Goal: Task Accomplishment & Management: Use online tool/utility

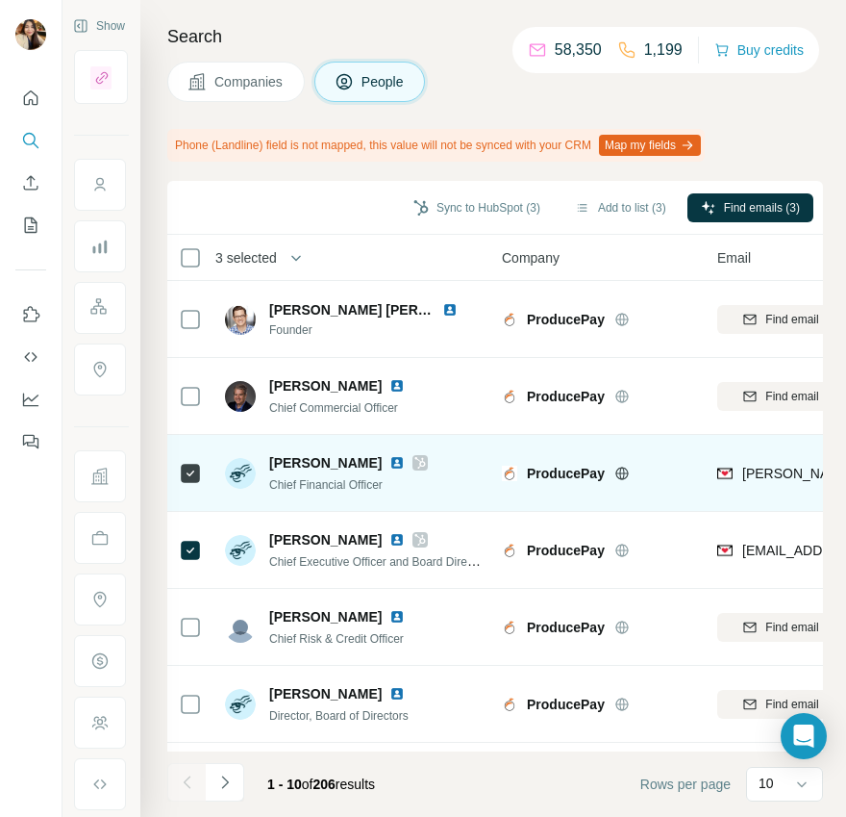
click at [413, 456] on div at bounding box center [420, 462] width 15 height 15
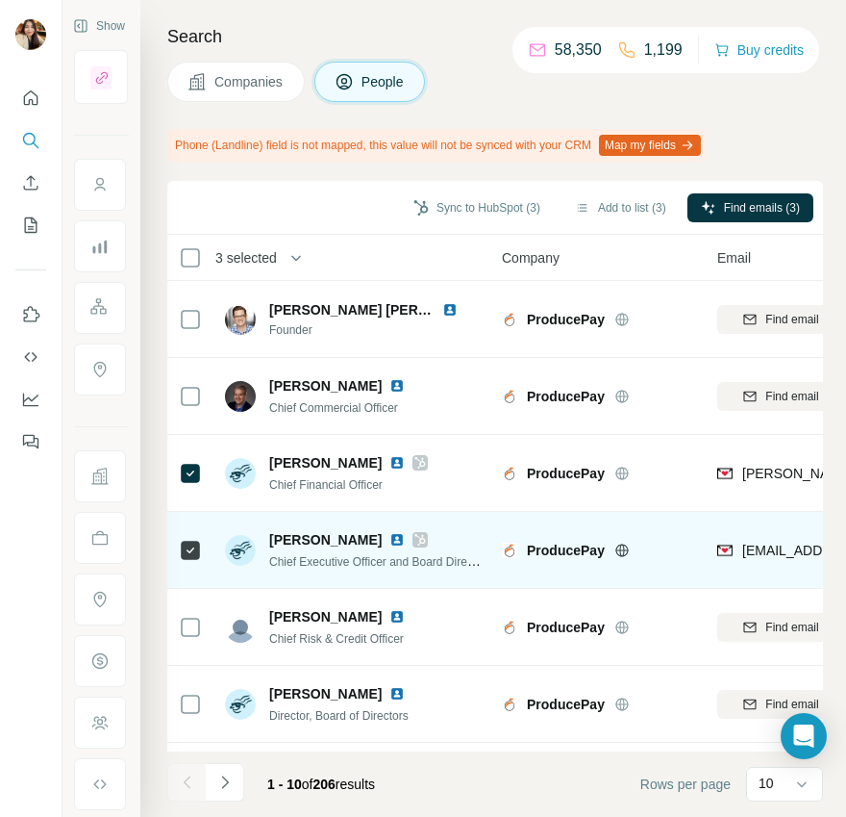
click at [415, 541] on icon at bounding box center [420, 540] width 11 height 12
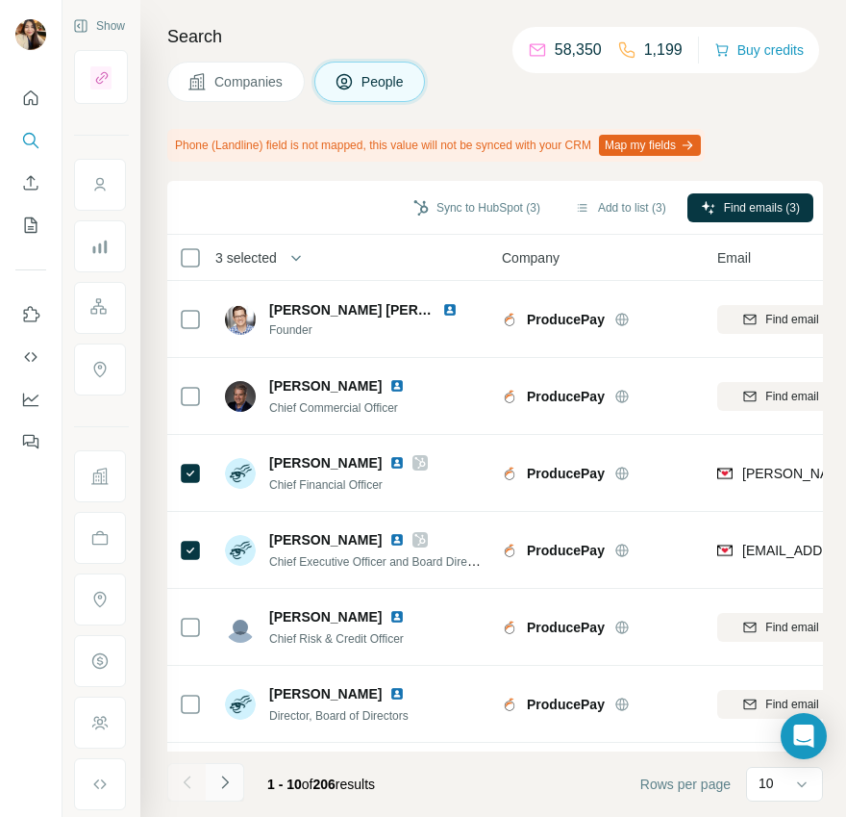
click at [230, 776] on icon "Navigate to next page" at bounding box center [224, 781] width 19 height 19
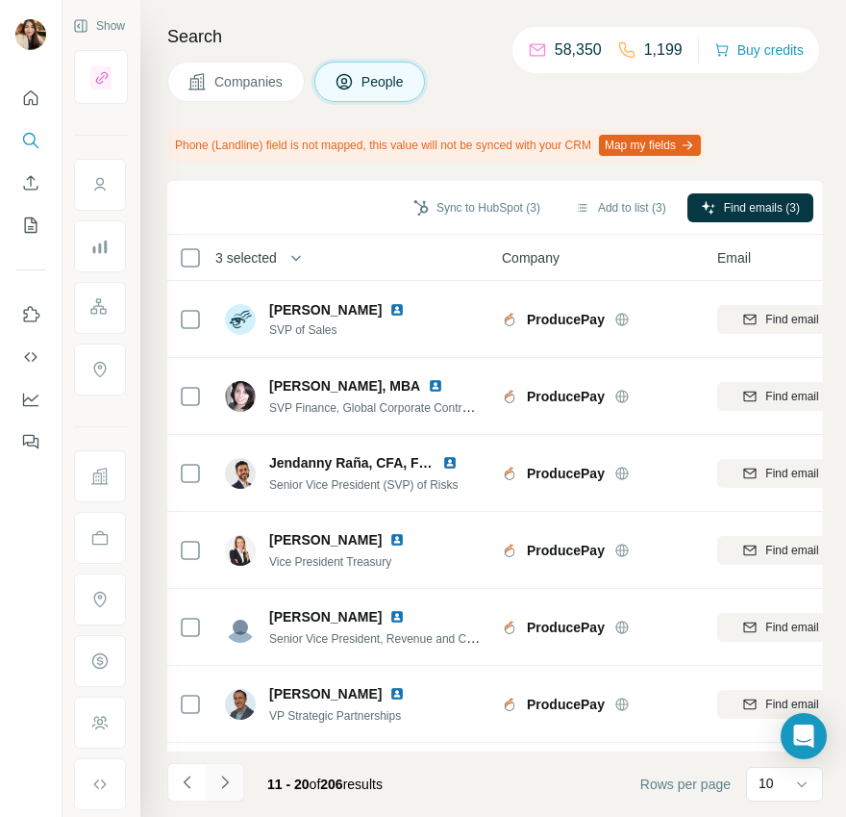
click at [228, 781] on icon "Navigate to next page" at bounding box center [224, 781] width 19 height 19
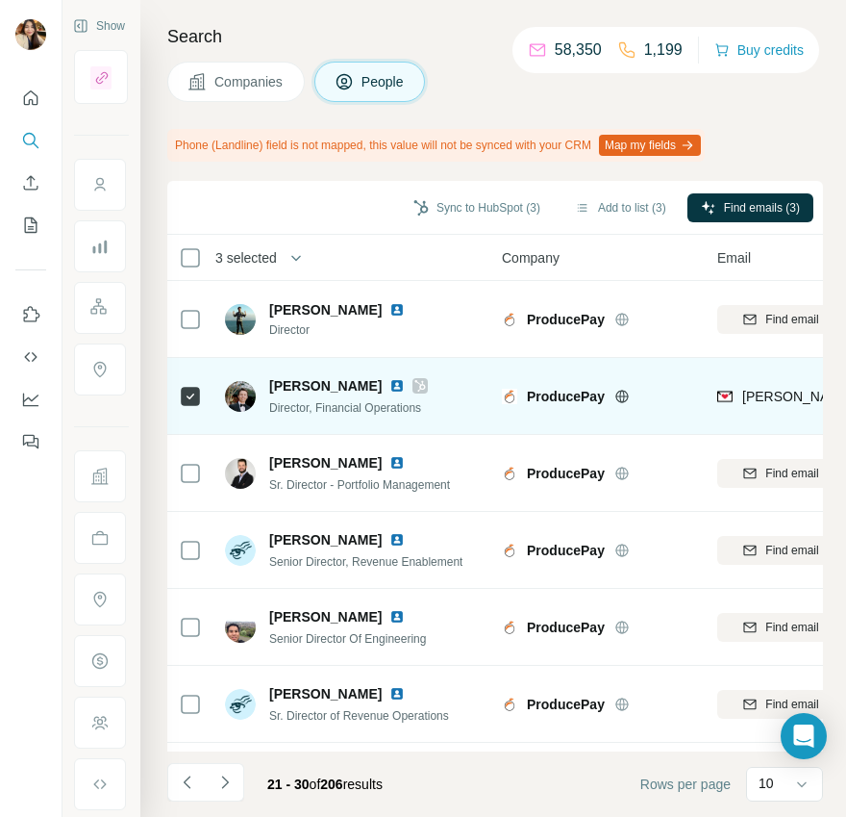
click at [415, 386] on icon at bounding box center [420, 386] width 11 height 12
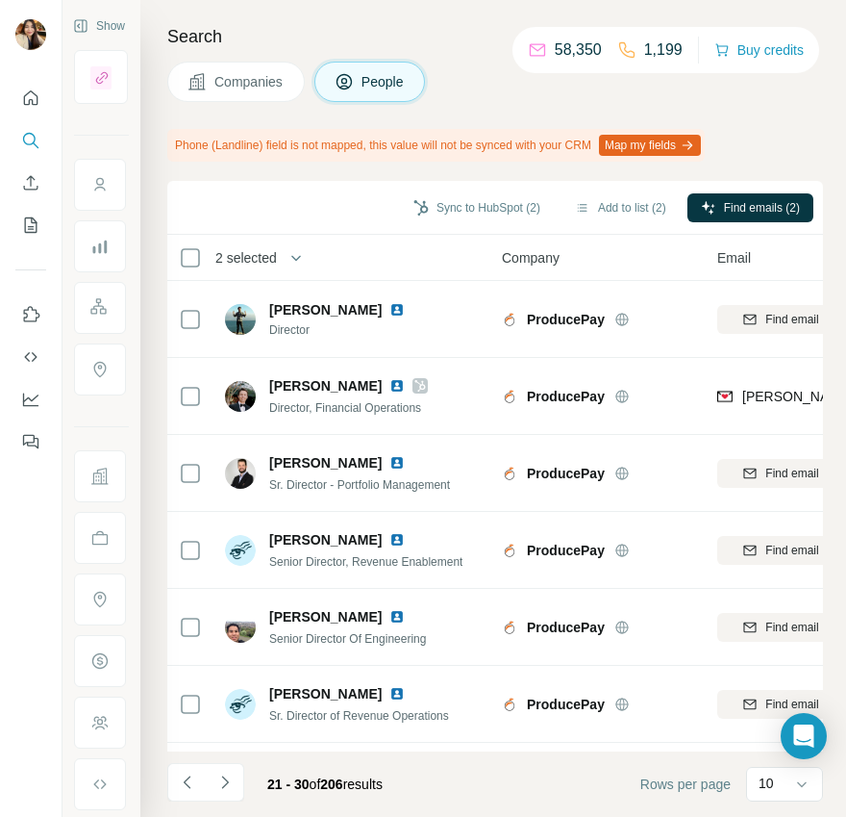
click at [266, 79] on span "Companies" at bounding box center [249, 81] width 70 height 19
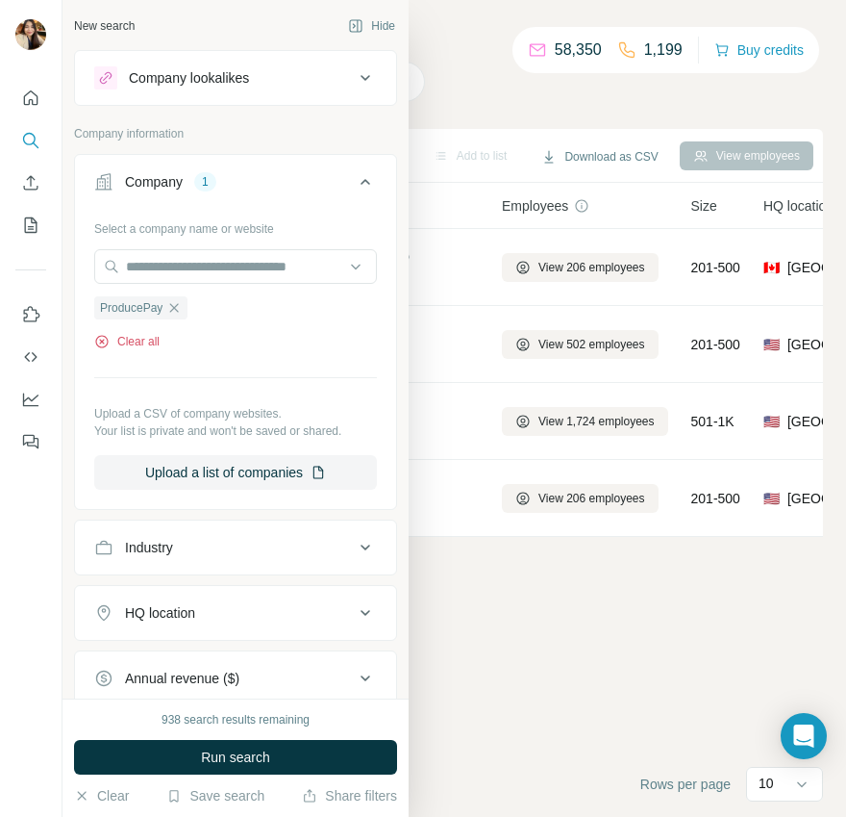
click at [135, 343] on button "Clear all" at bounding box center [126, 341] width 65 height 17
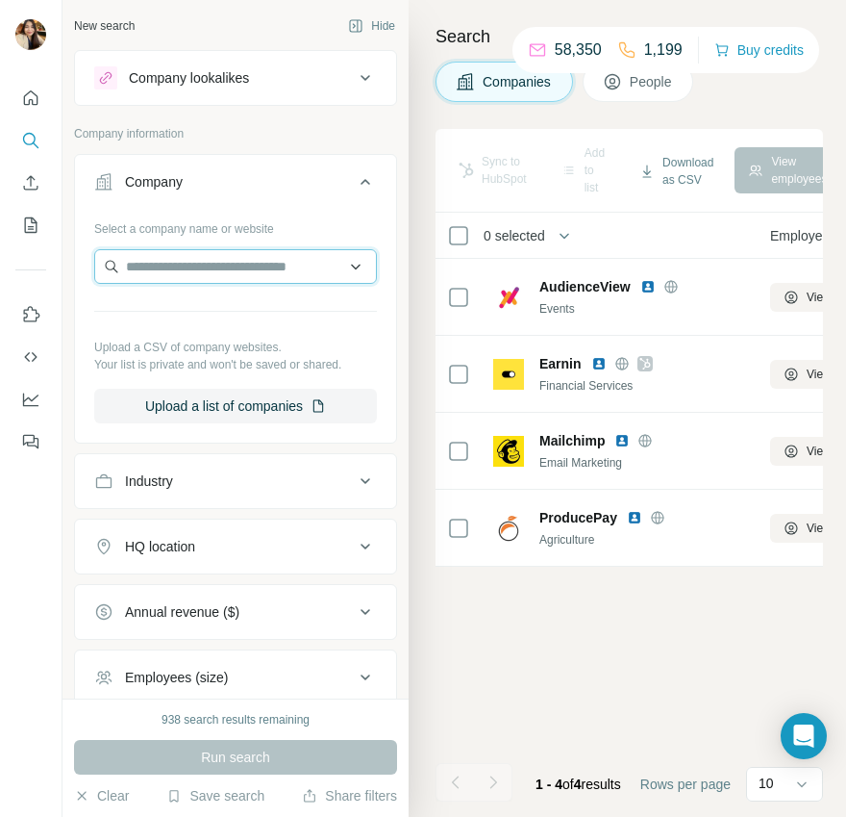
click at [147, 268] on input "text" at bounding box center [235, 266] width 283 height 35
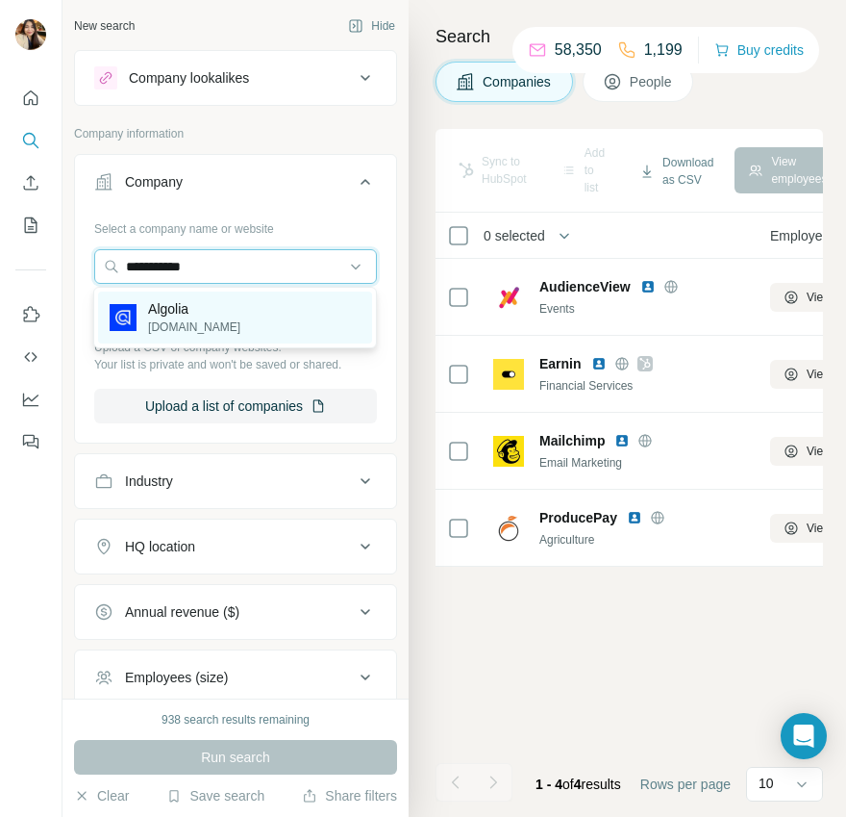
type input "**********"
click at [178, 333] on p "[DOMAIN_NAME]" at bounding box center [194, 326] width 92 height 17
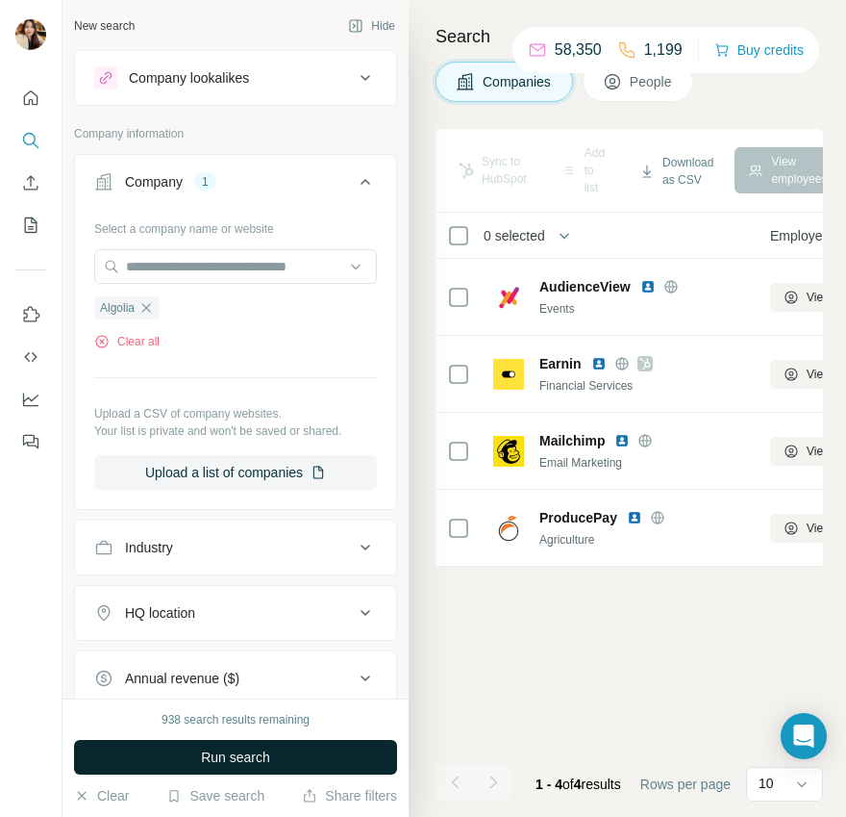
click at [188, 767] on button "Run search" at bounding box center [235, 757] width 323 height 35
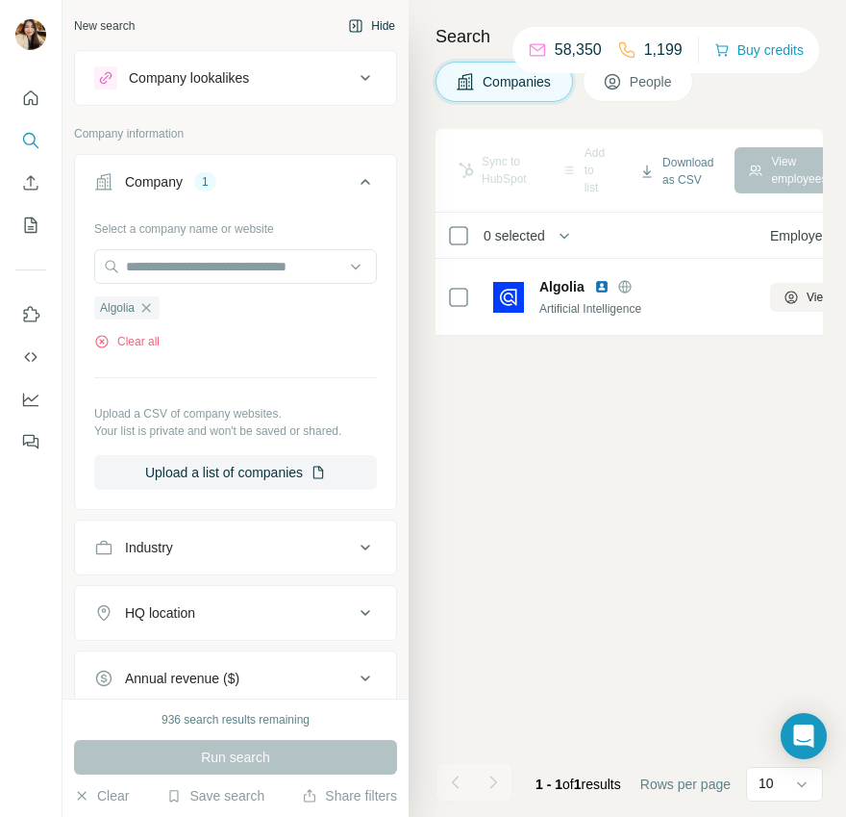
click at [385, 13] on button "Hide" at bounding box center [372, 26] width 74 height 29
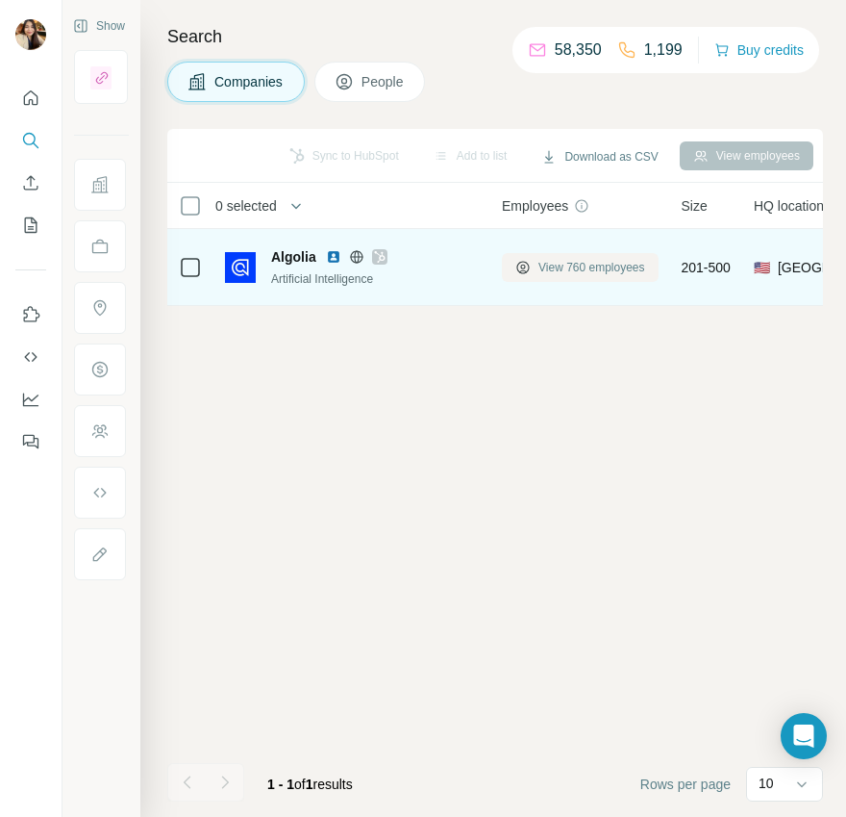
click at [534, 261] on button "View 760 employees" at bounding box center [580, 267] width 157 height 29
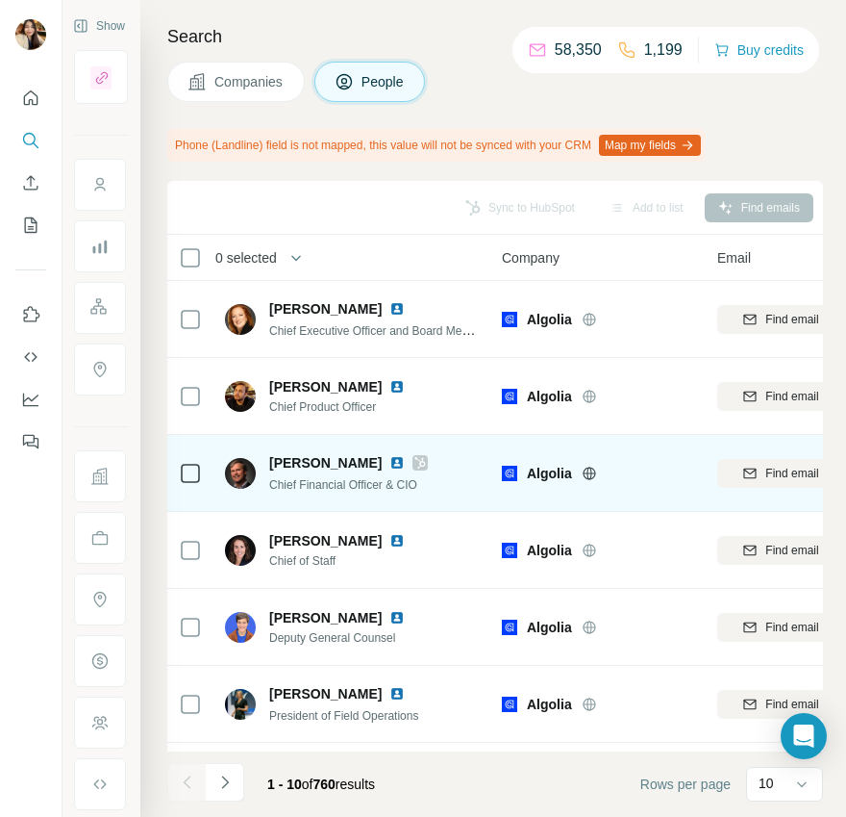
click at [188, 462] on div at bounding box center [190, 473] width 23 height 23
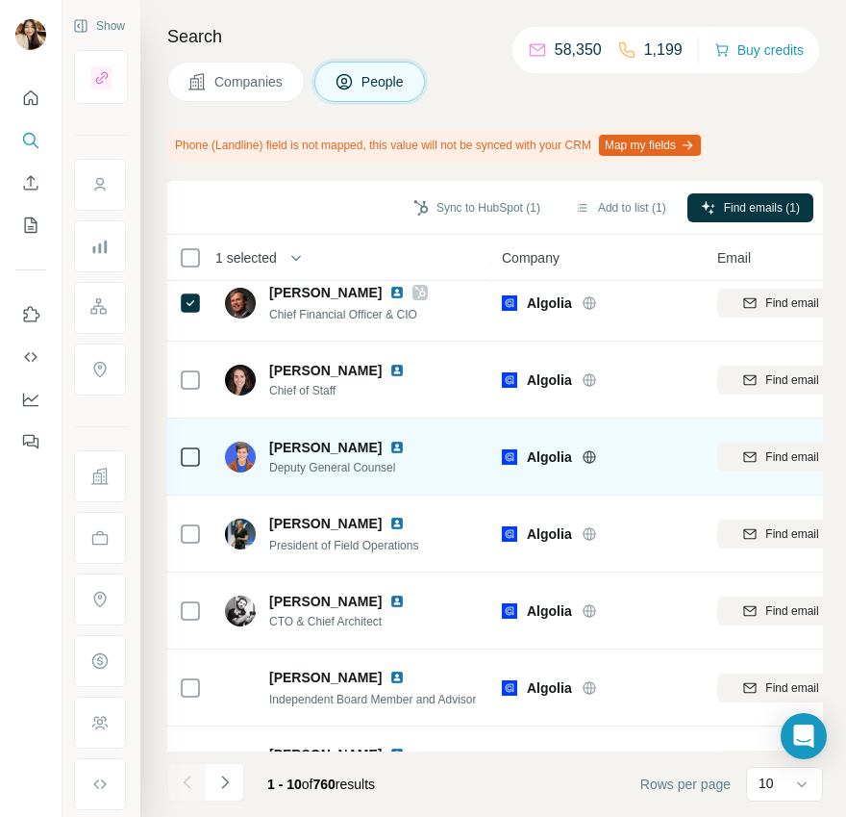
scroll to position [298, 0]
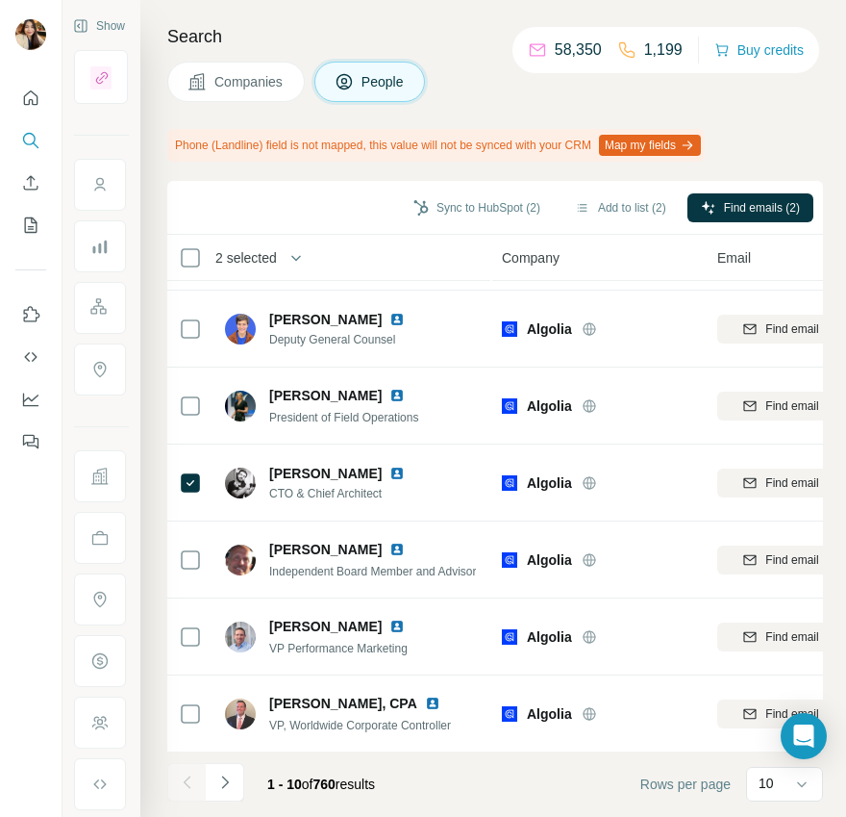
click at [244, 776] on div "1 - 10 of 760 results" at bounding box center [278, 784] width 223 height 42
click at [230, 779] on icon "Navigate to next page" at bounding box center [224, 781] width 19 height 19
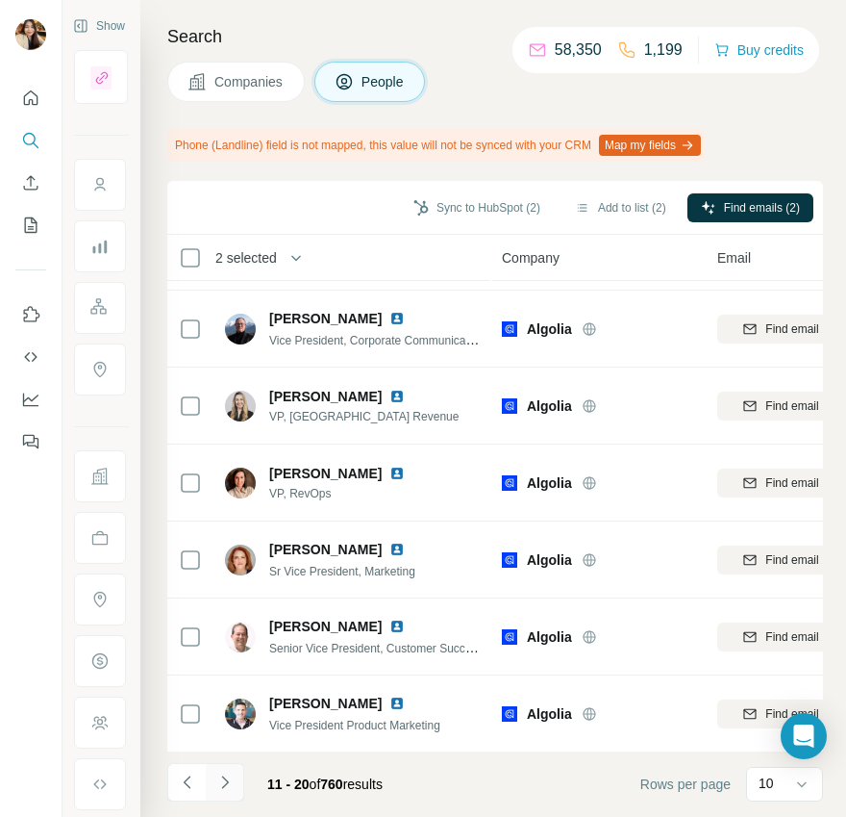
click at [226, 783] on icon "Navigate to next page" at bounding box center [224, 781] width 19 height 19
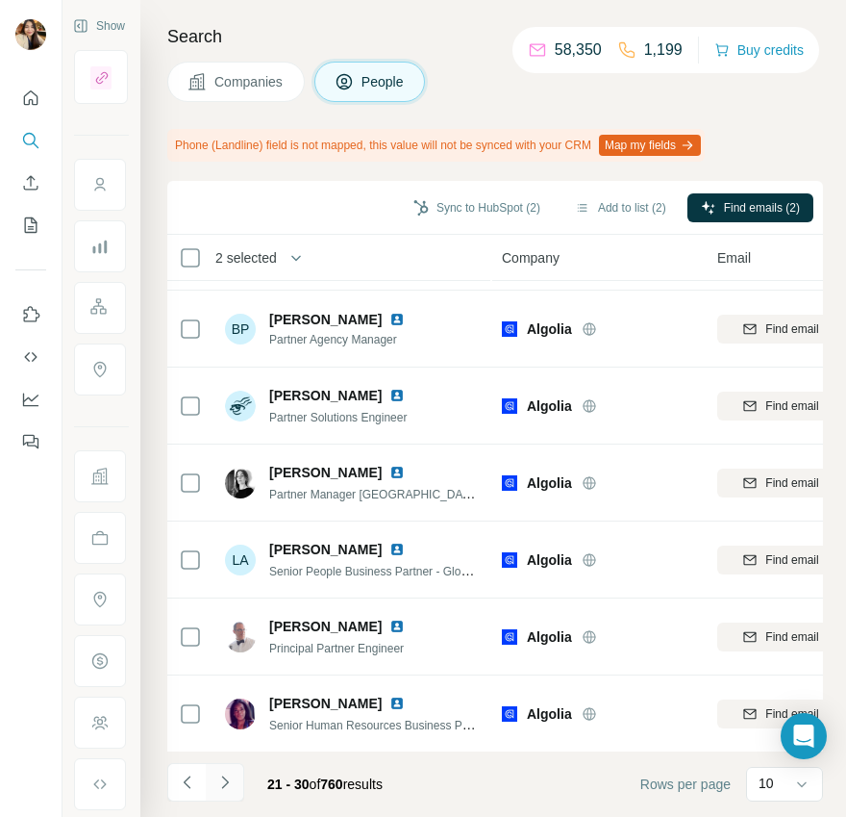
click at [214, 791] on button "Navigate to next page" at bounding box center [225, 782] width 38 height 38
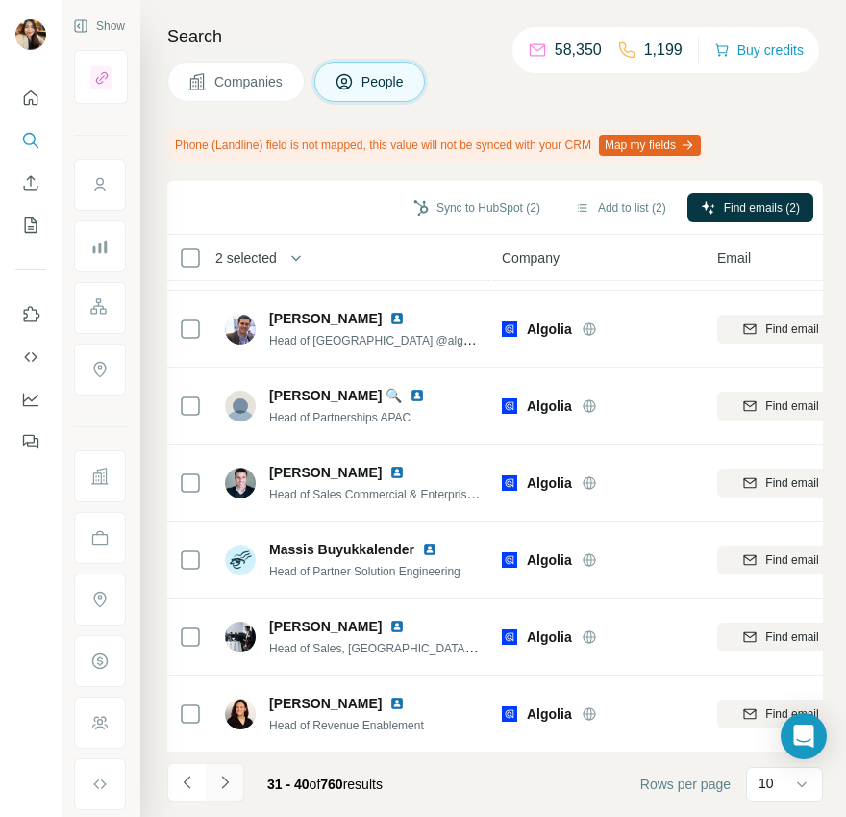
click at [227, 781] on icon "Navigate to next page" at bounding box center [224, 781] width 7 height 13
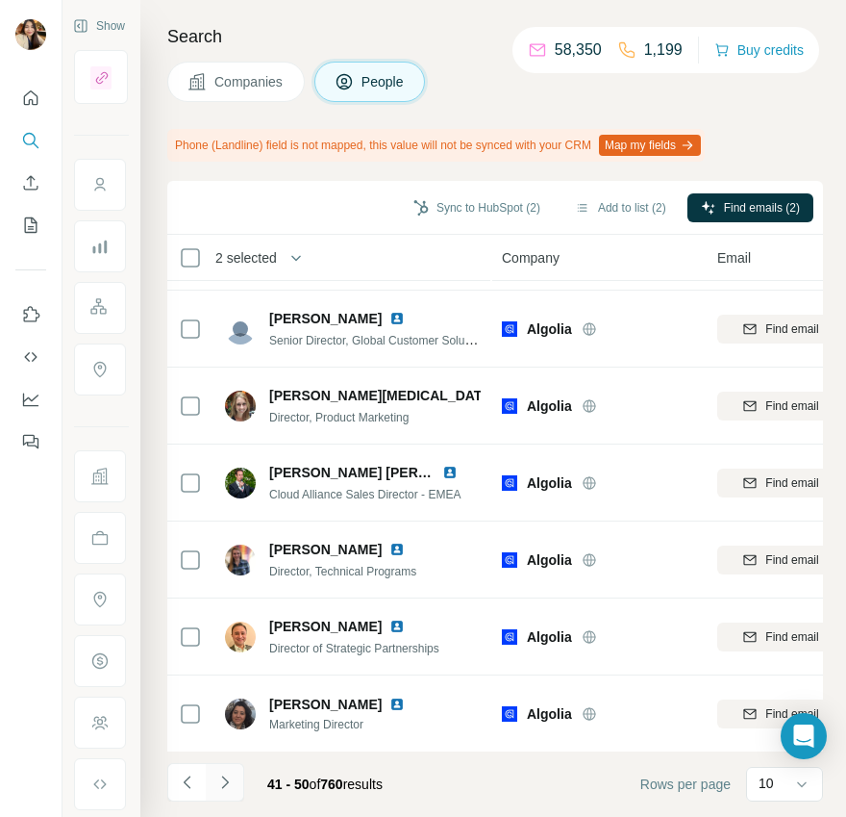
click at [218, 788] on icon "Navigate to next page" at bounding box center [224, 781] width 19 height 19
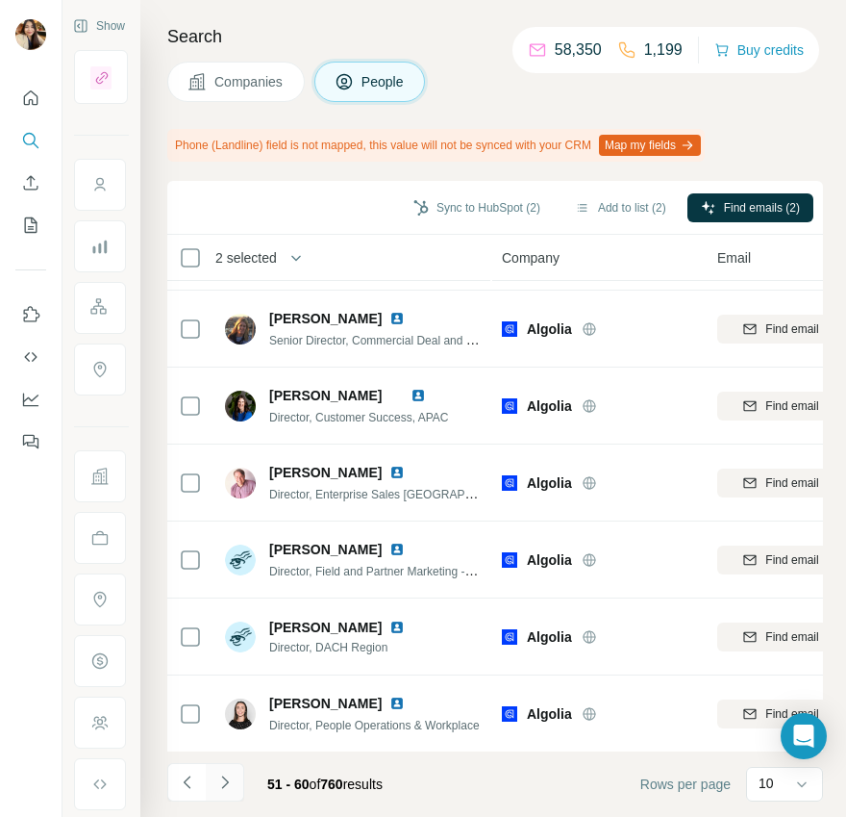
click at [227, 781] on icon "Navigate to next page" at bounding box center [224, 781] width 7 height 13
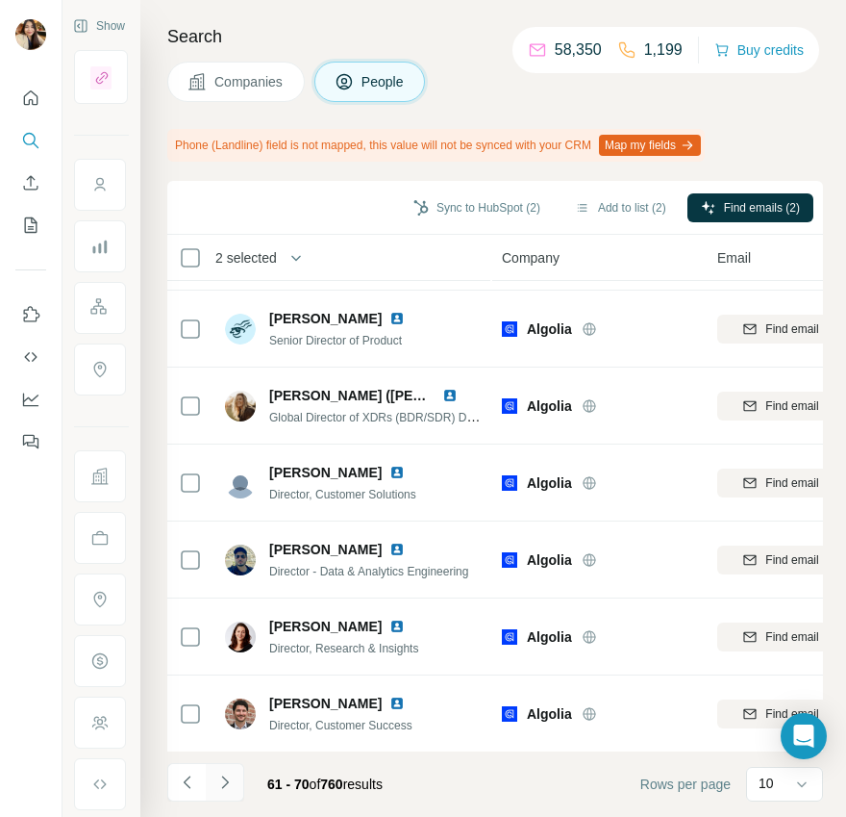
click at [222, 777] on icon "Navigate to next page" at bounding box center [224, 781] width 19 height 19
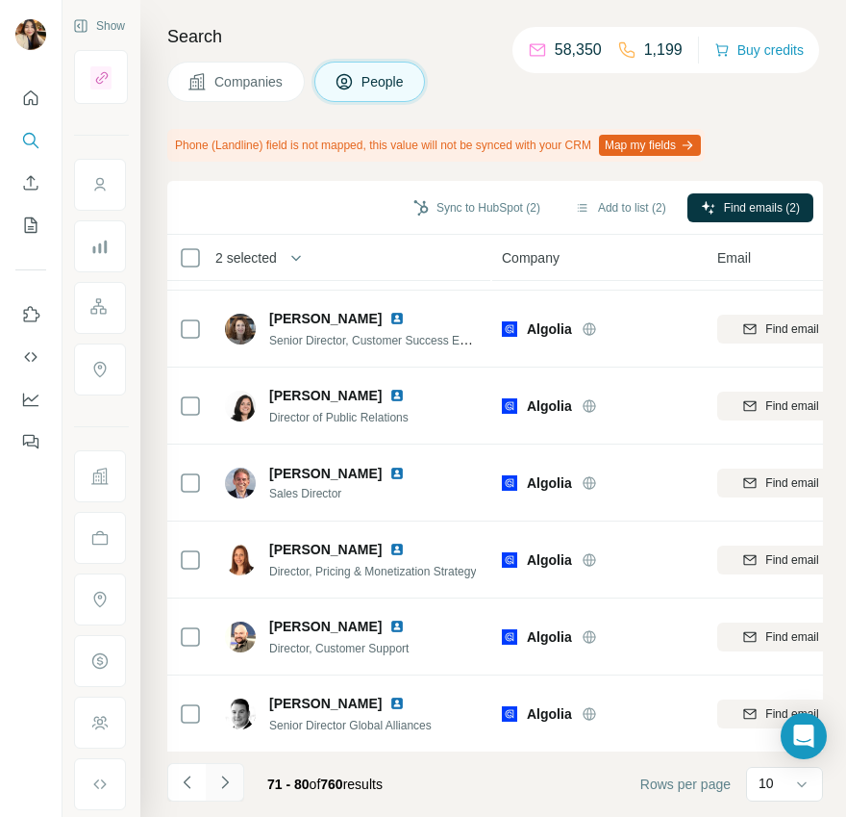
click at [218, 779] on icon "Navigate to next page" at bounding box center [224, 781] width 19 height 19
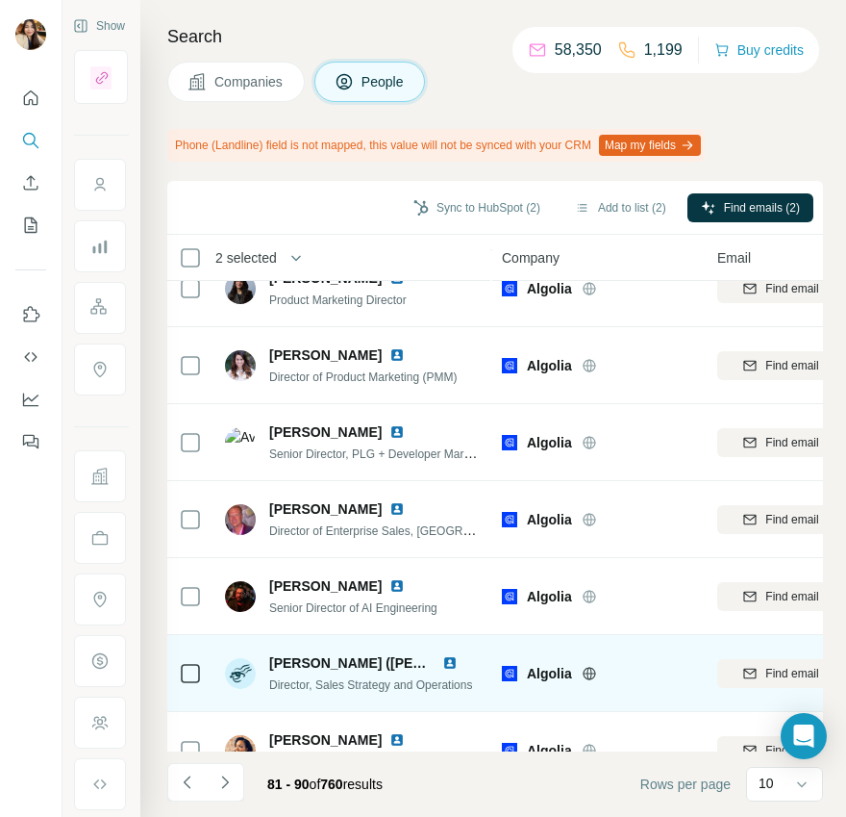
scroll to position [267, 0]
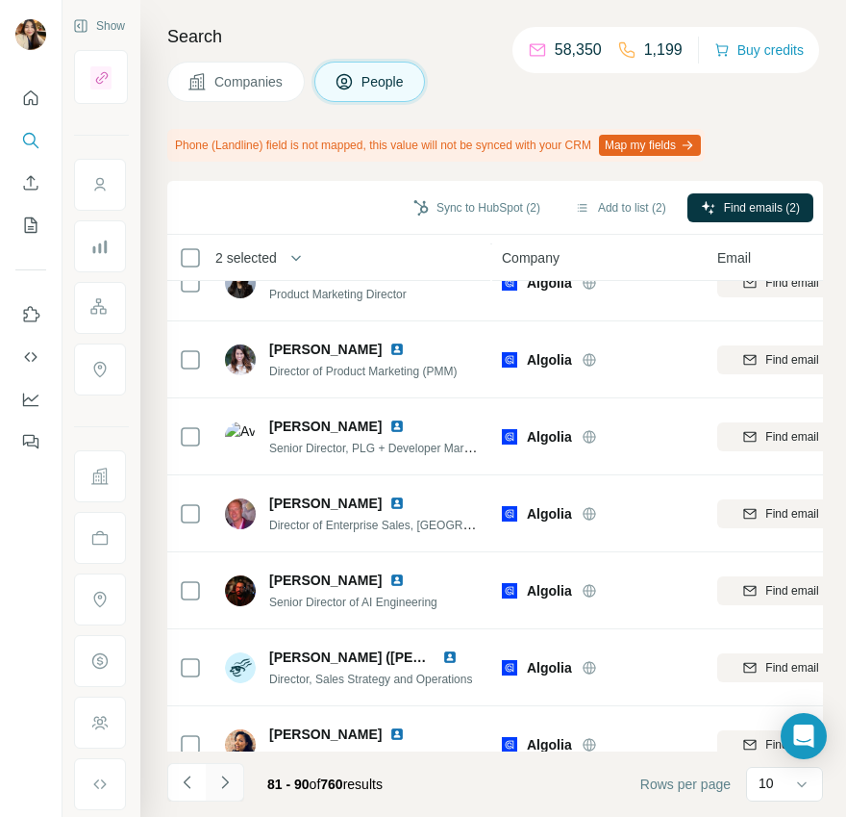
click at [223, 776] on icon "Navigate to next page" at bounding box center [224, 781] width 19 height 19
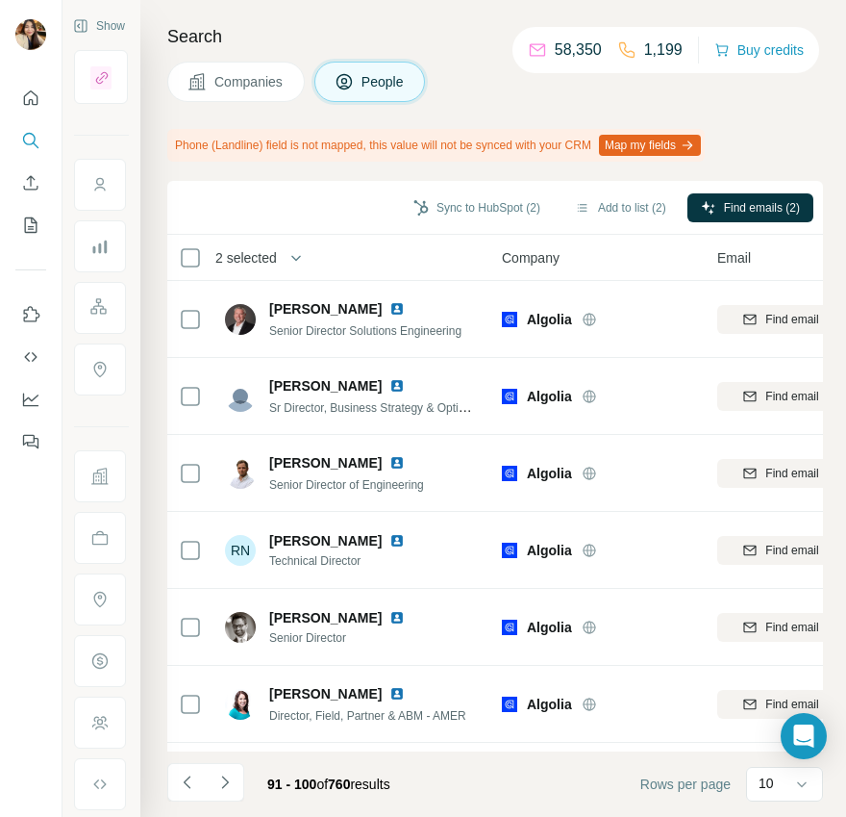
scroll to position [298, 0]
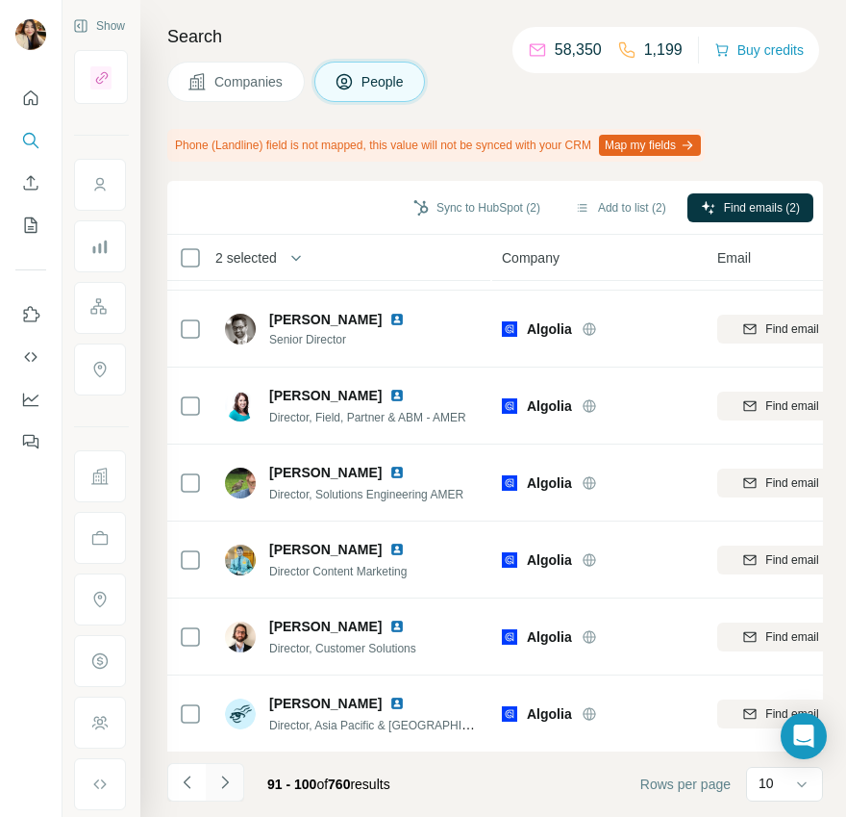
click at [220, 791] on icon "Navigate to next page" at bounding box center [224, 781] width 19 height 19
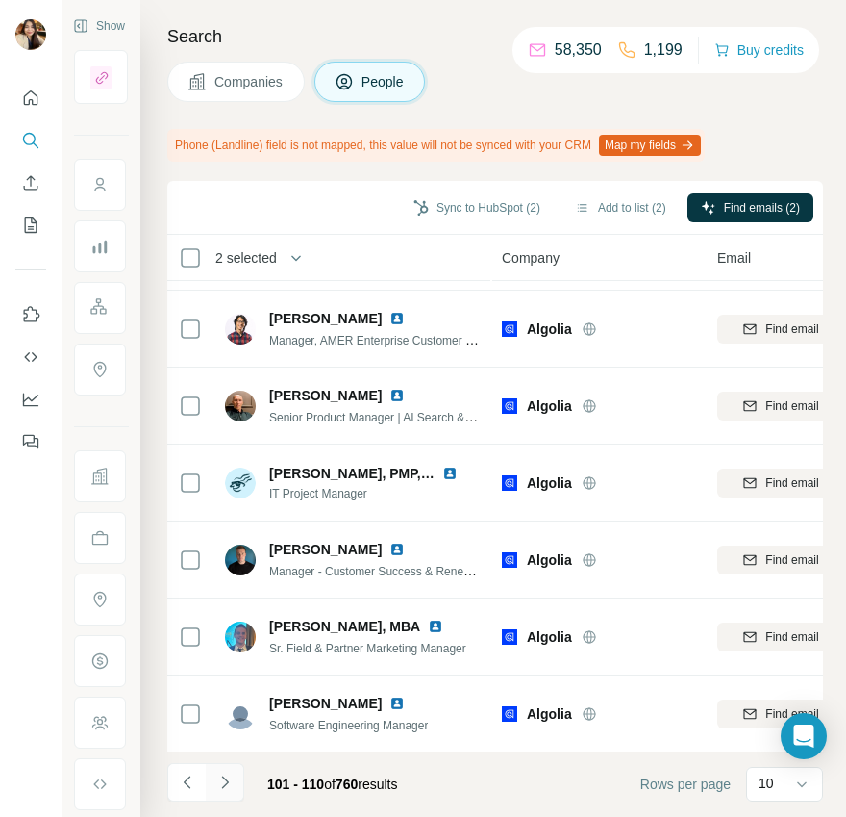
click at [229, 782] on icon "Navigate to next page" at bounding box center [224, 781] width 19 height 19
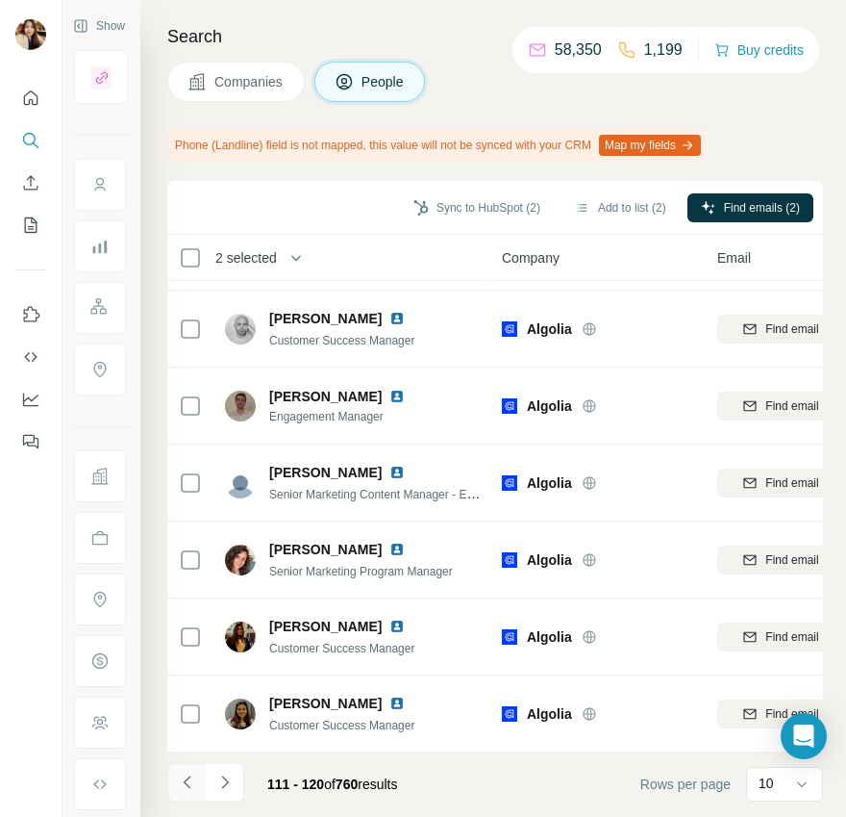
click at [187, 793] on button "Navigate to previous page" at bounding box center [186, 782] width 38 height 38
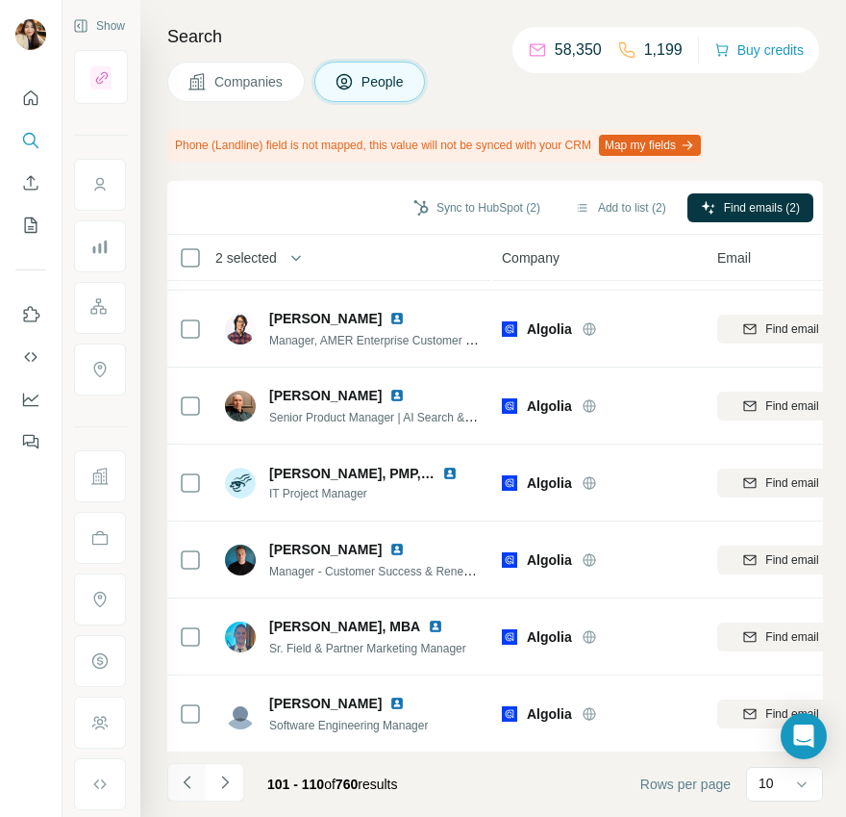
click at [187, 793] on button "Navigate to previous page" at bounding box center [186, 782] width 38 height 38
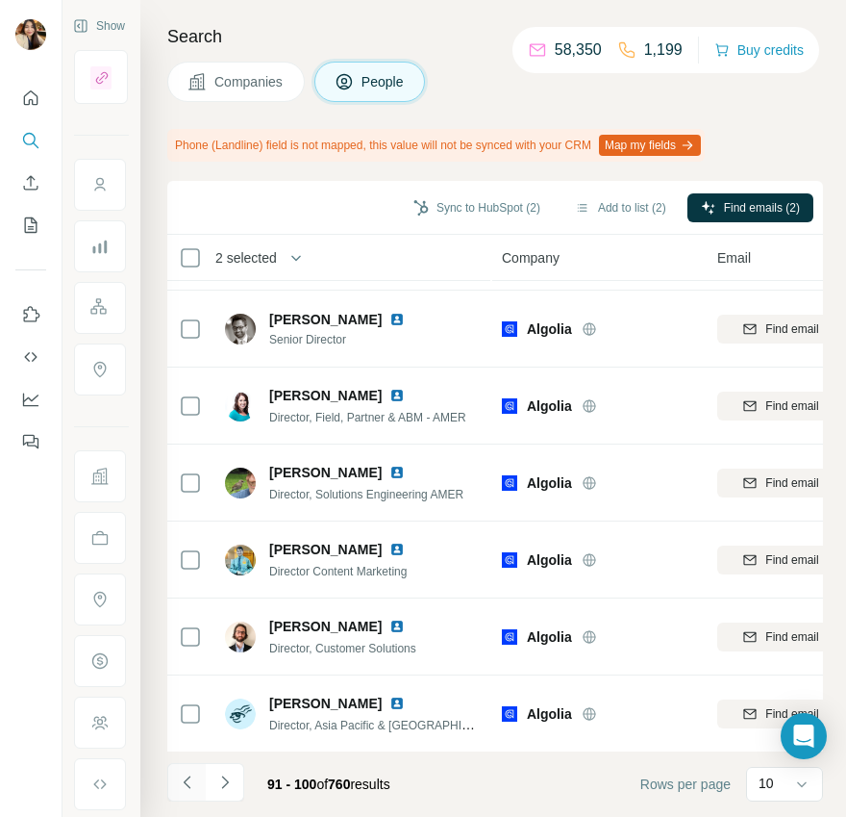
click at [187, 793] on button "Navigate to previous page" at bounding box center [186, 782] width 38 height 38
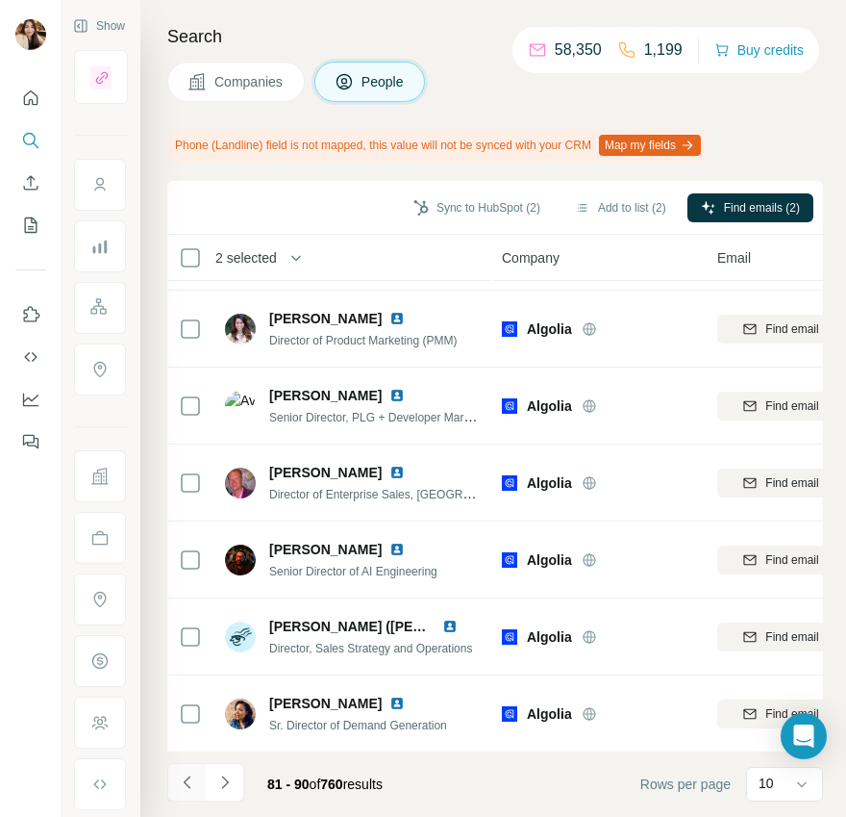
click at [187, 793] on button "Navigate to previous page" at bounding box center [186, 782] width 38 height 38
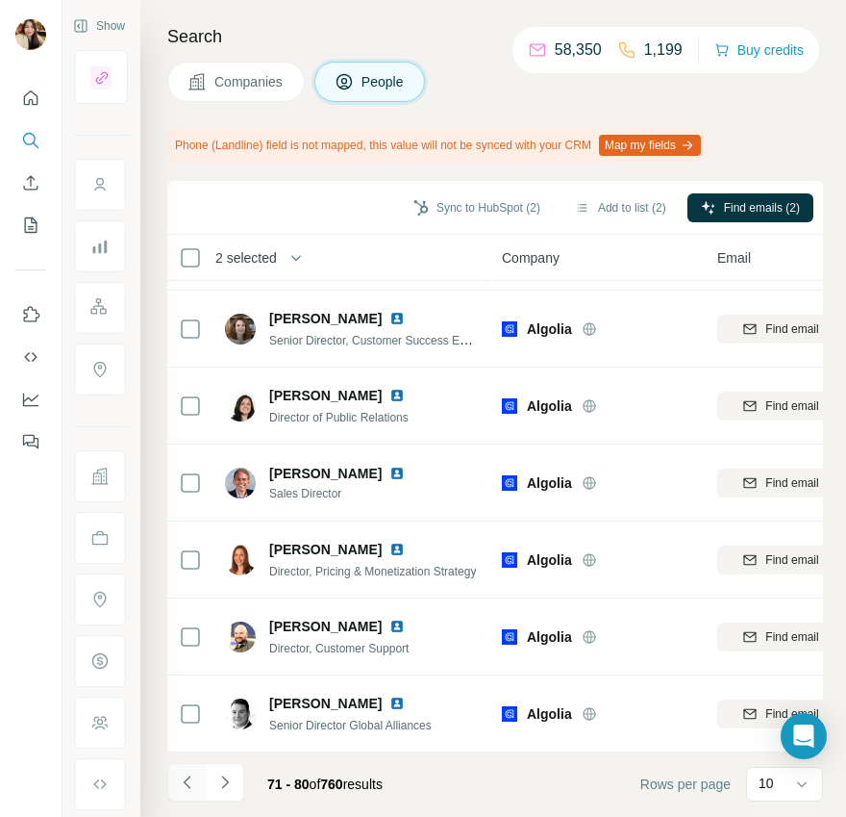
click at [188, 794] on button "Navigate to previous page" at bounding box center [186, 782] width 38 height 38
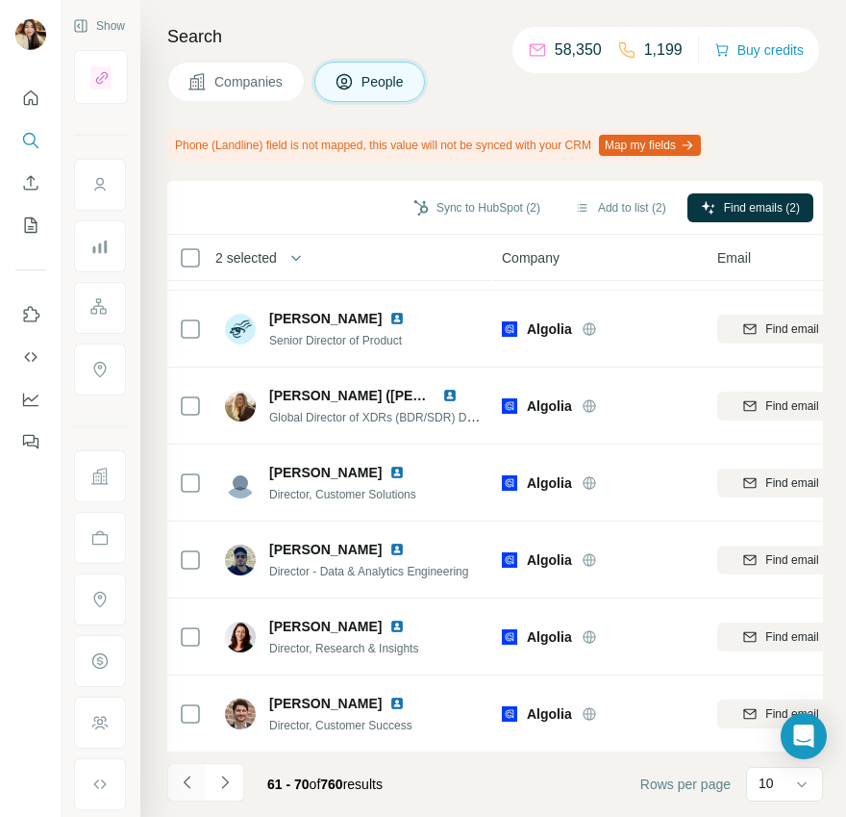
click at [188, 794] on button "Navigate to previous page" at bounding box center [186, 782] width 38 height 38
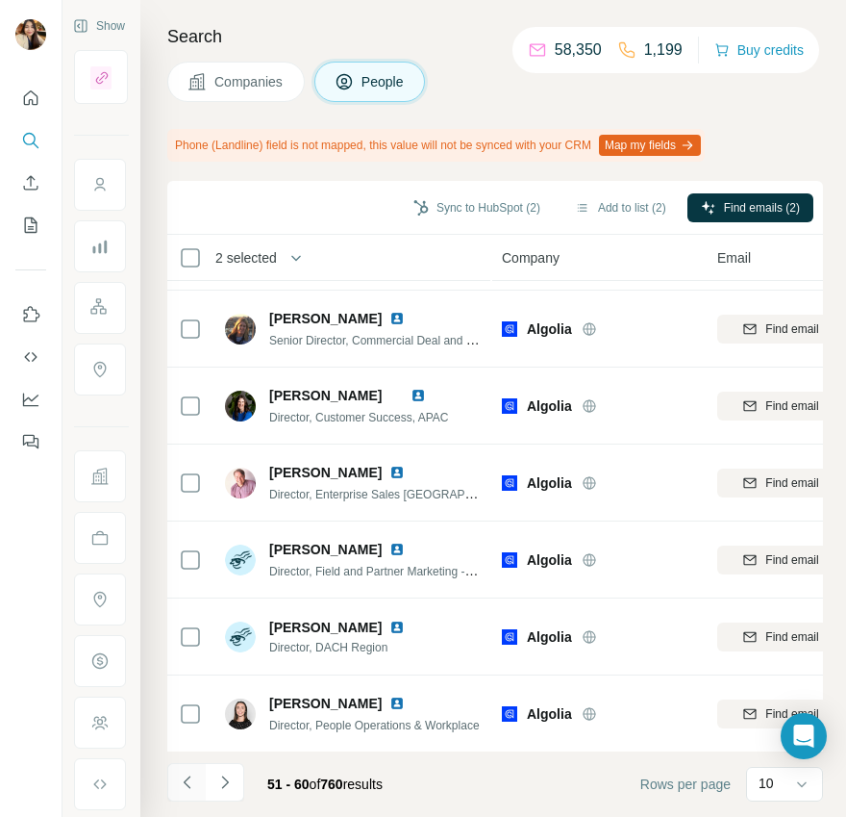
click at [188, 794] on button "Navigate to previous page" at bounding box center [186, 782] width 38 height 38
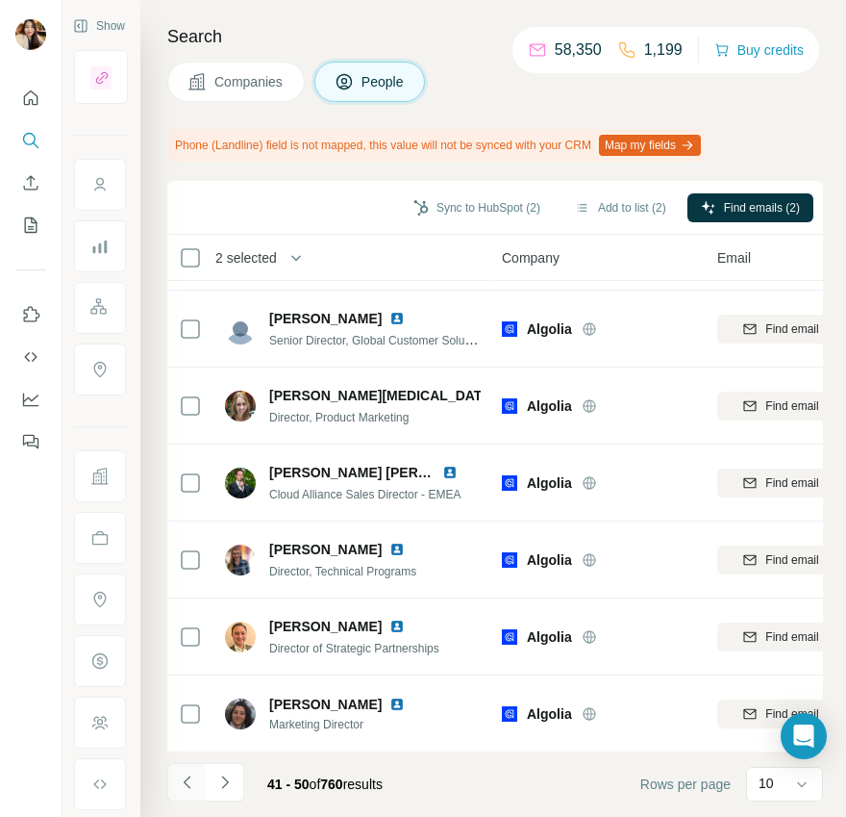
click at [188, 794] on button "Navigate to previous page" at bounding box center [186, 782] width 38 height 38
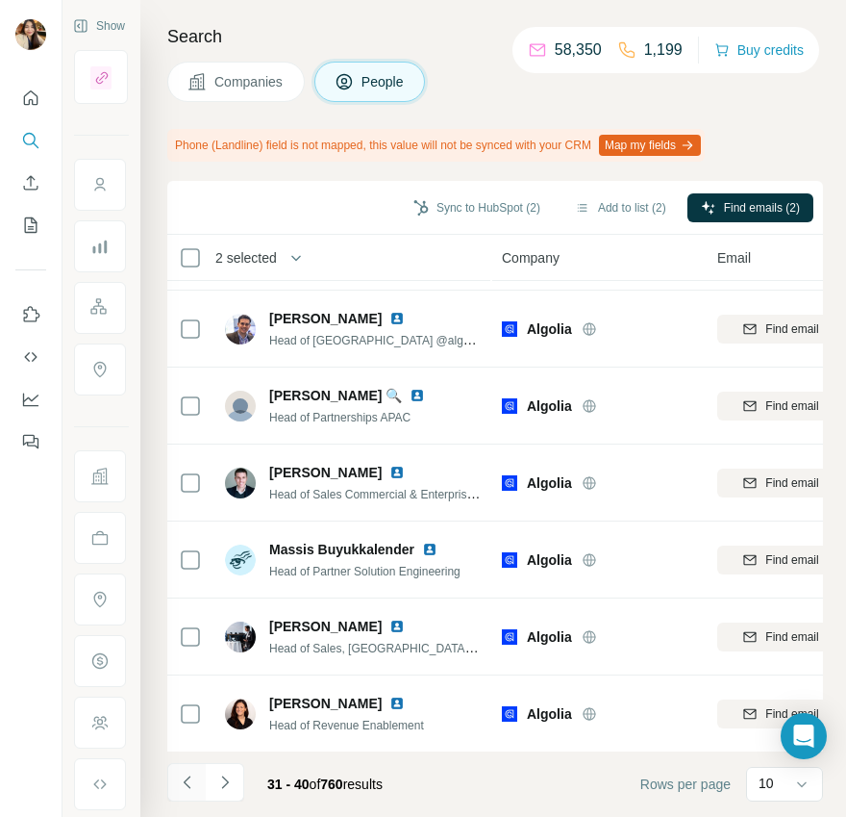
click at [188, 794] on button "Navigate to previous page" at bounding box center [186, 782] width 38 height 38
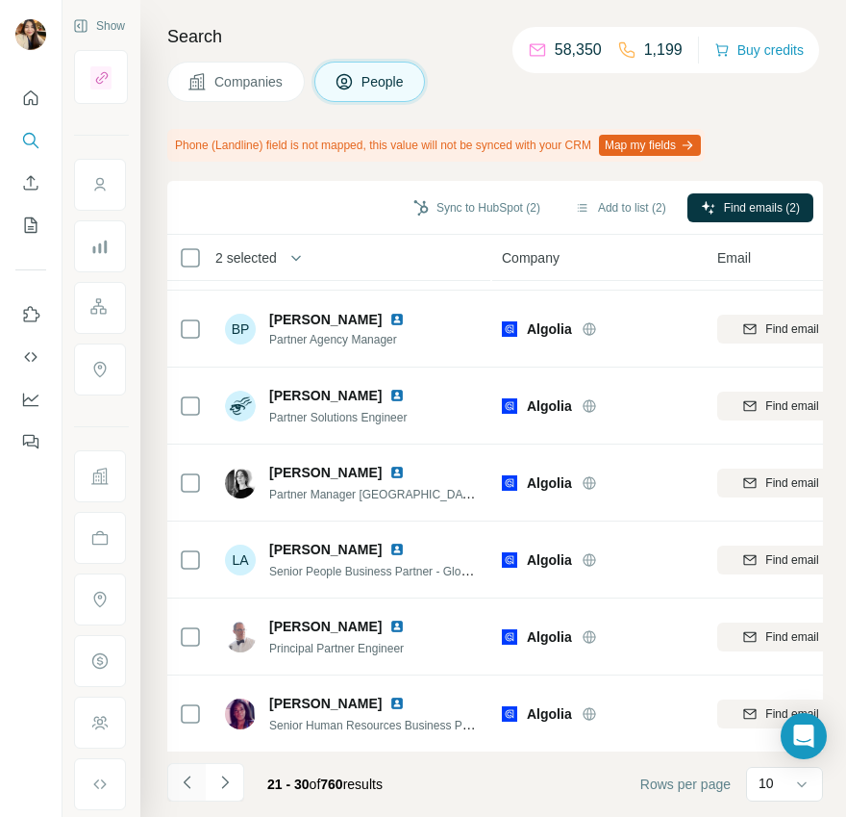
click at [188, 794] on button "Navigate to previous page" at bounding box center [186, 782] width 38 height 38
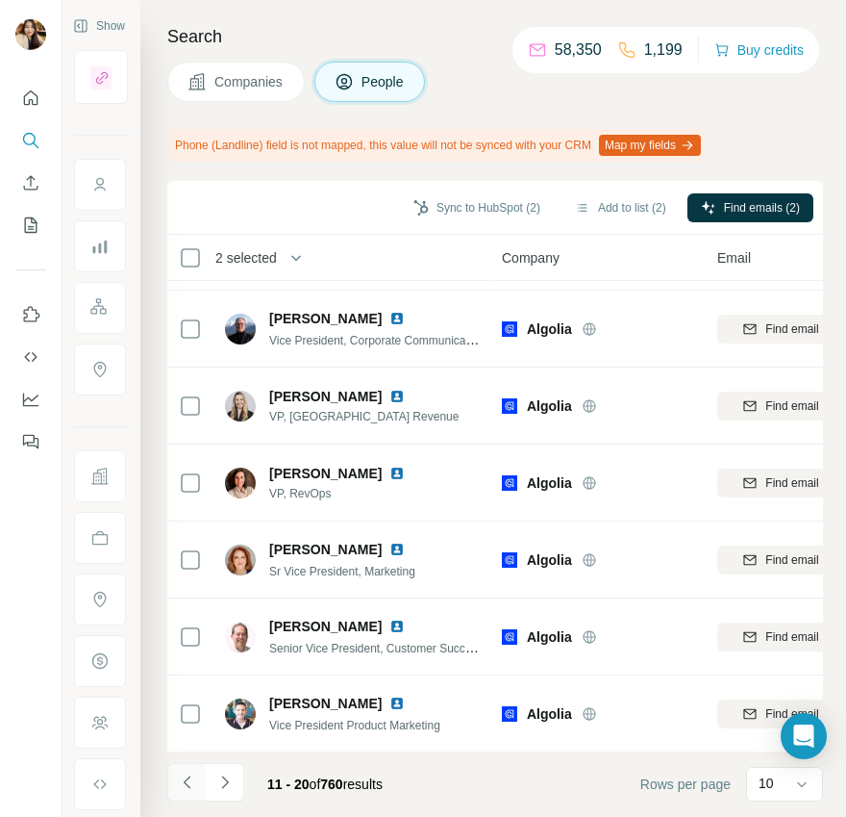
click at [188, 795] on button "Navigate to previous page" at bounding box center [186, 782] width 38 height 38
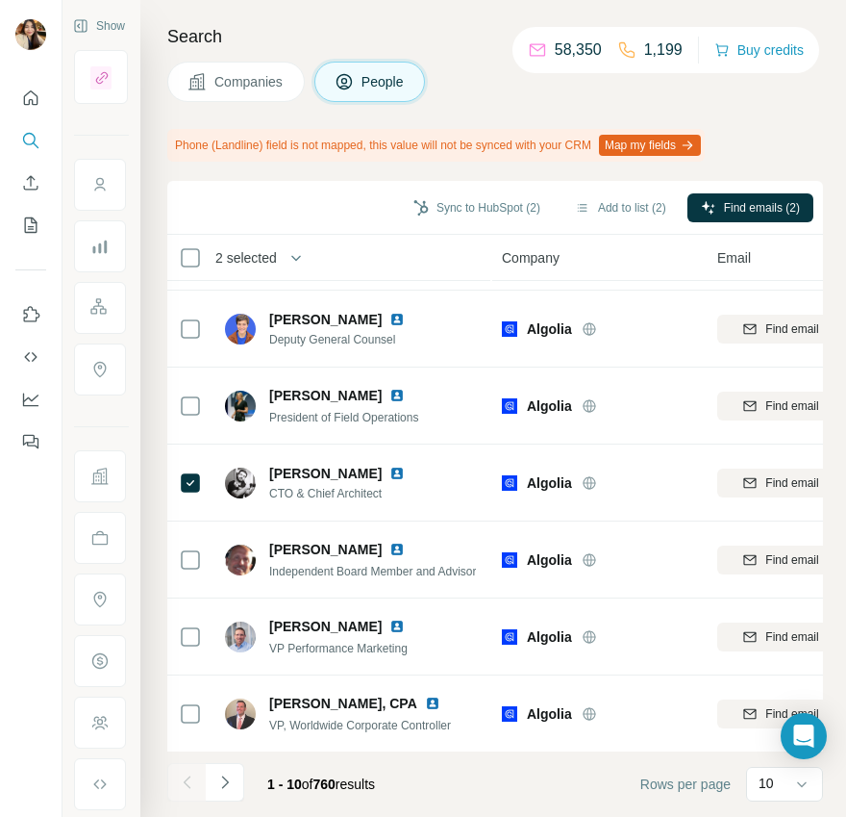
click at [188, 795] on div at bounding box center [186, 782] width 38 height 38
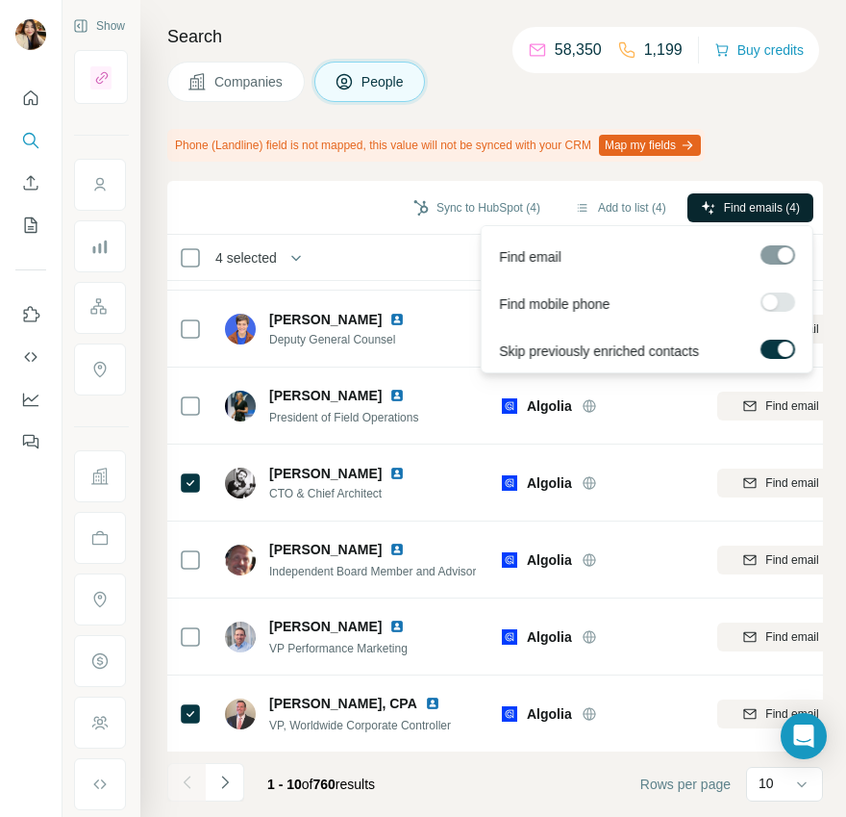
click at [724, 204] on span "Find emails (4)" at bounding box center [762, 207] width 76 height 17
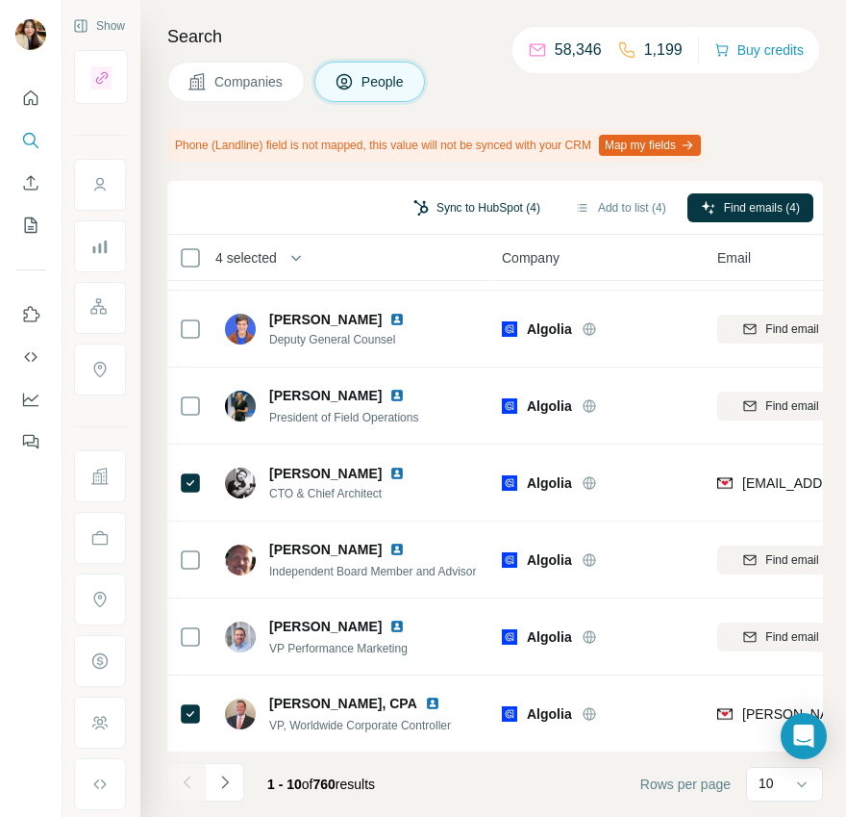
click at [490, 200] on button "Sync to HubSpot (4)" at bounding box center [477, 207] width 154 height 29
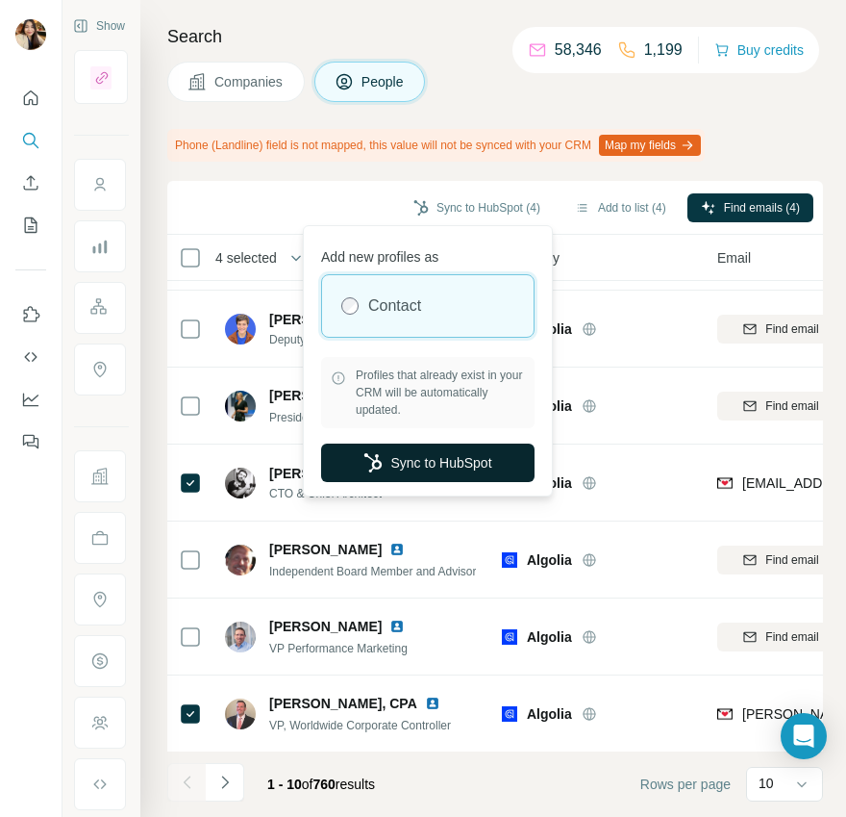
click at [472, 466] on button "Sync to HubSpot" at bounding box center [428, 462] width 214 height 38
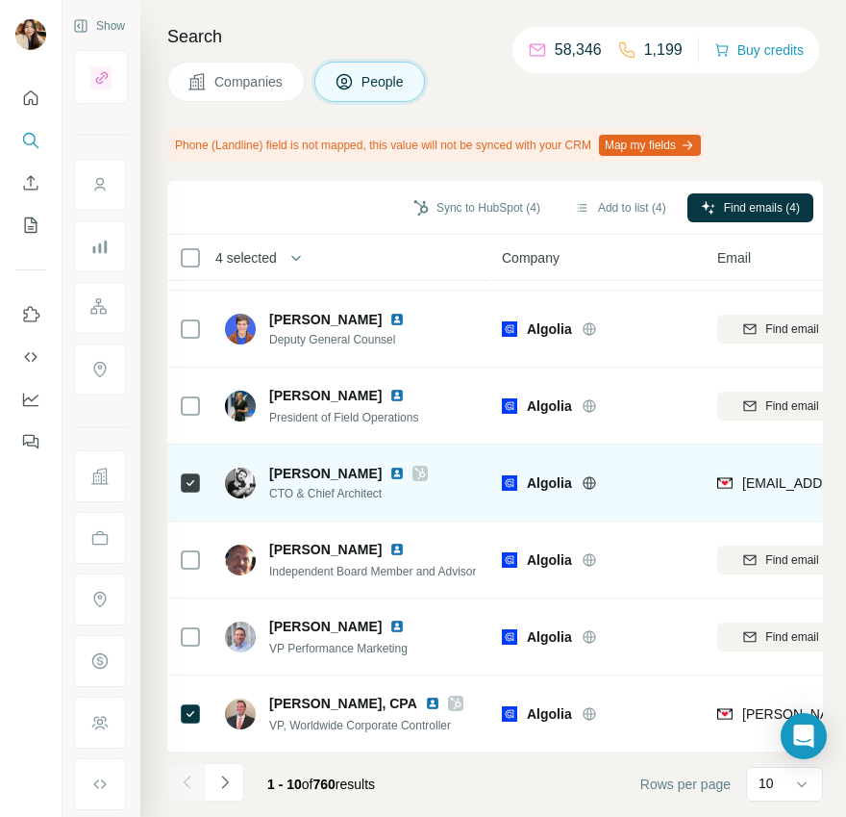
scroll to position [0, 0]
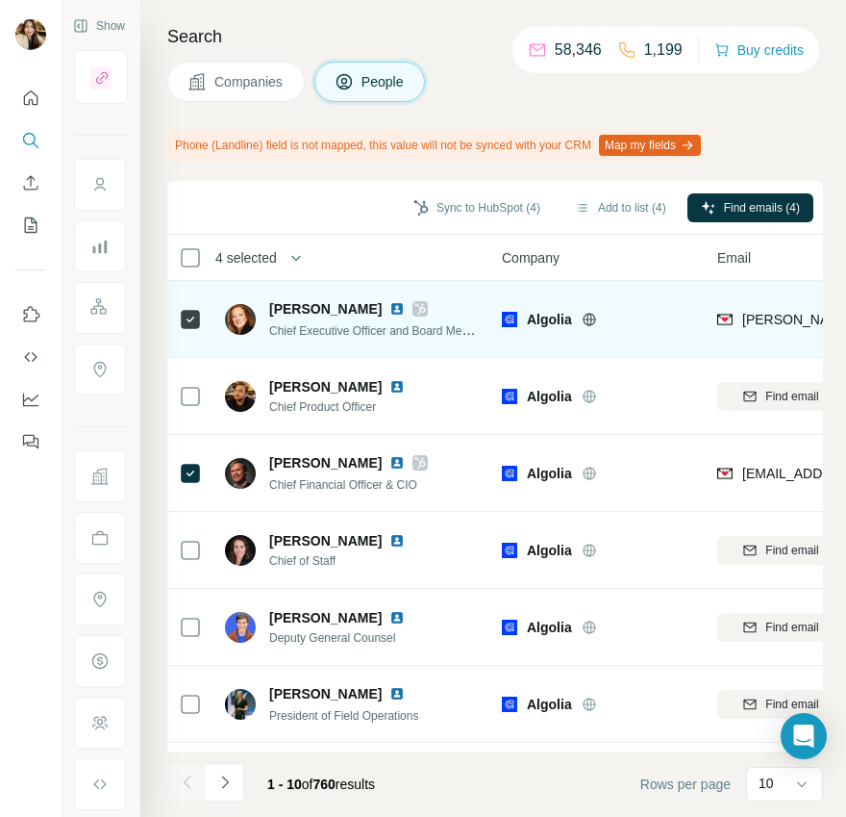
click at [421, 309] on icon at bounding box center [421, 308] width 12 height 15
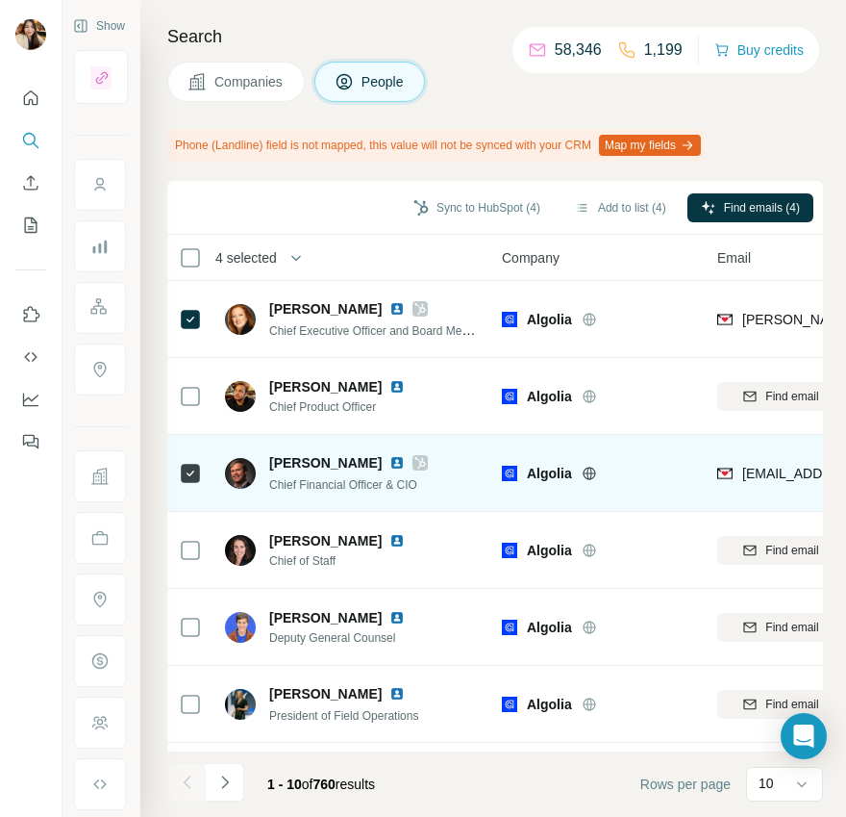
click at [415, 462] on icon at bounding box center [420, 463] width 11 height 12
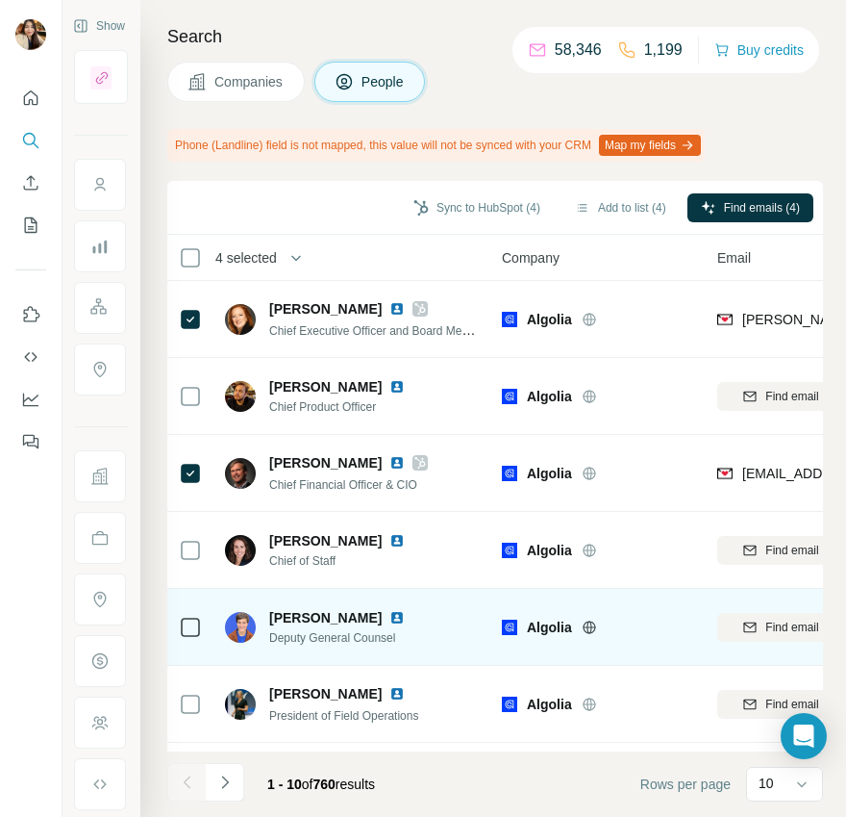
scroll to position [298, 0]
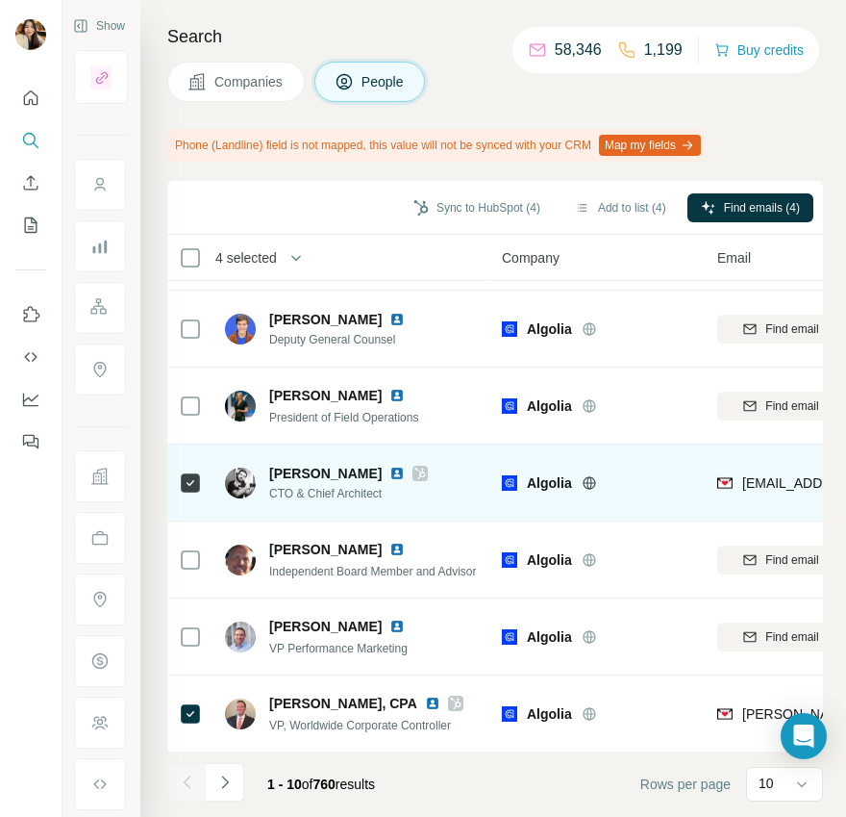
click at [415, 471] on icon at bounding box center [421, 472] width 12 height 15
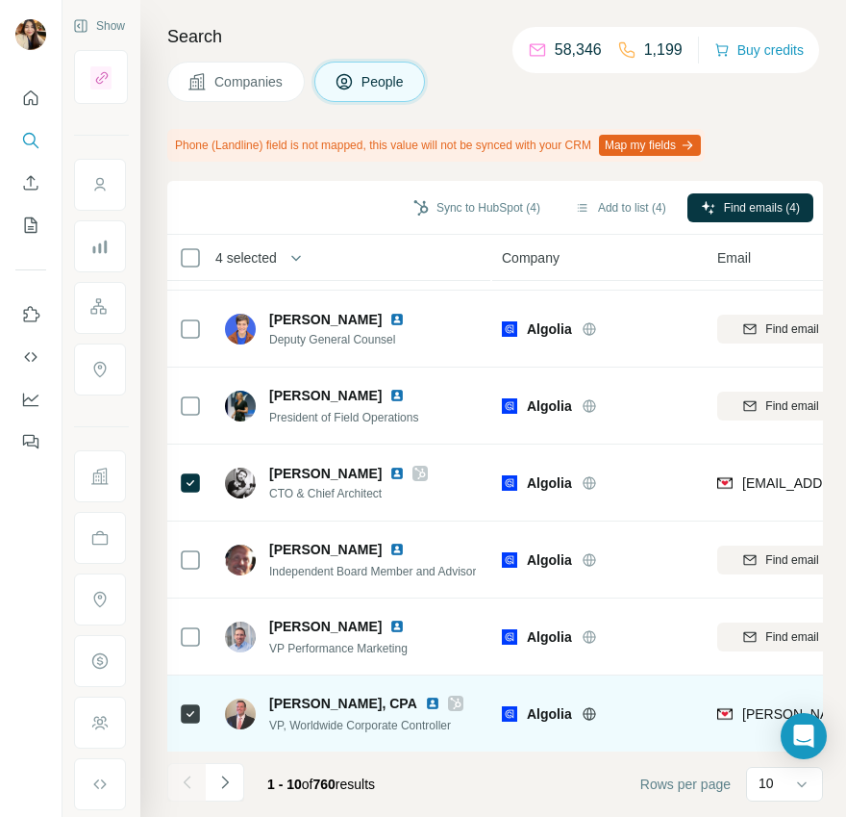
click at [448, 695] on div at bounding box center [455, 702] width 15 height 15
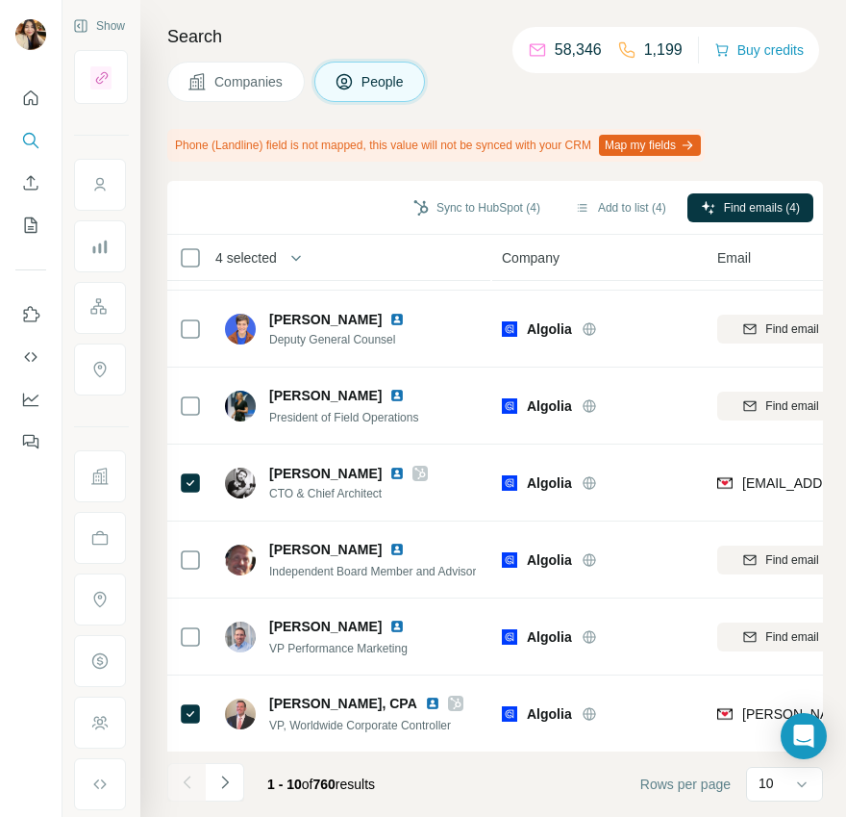
click at [178, 141] on div "Phone (Landline) field is not mapped, this value will not be synced with your C…" at bounding box center [436, 145] width 538 height 33
